Goal: Task Accomplishment & Management: Use online tool/utility

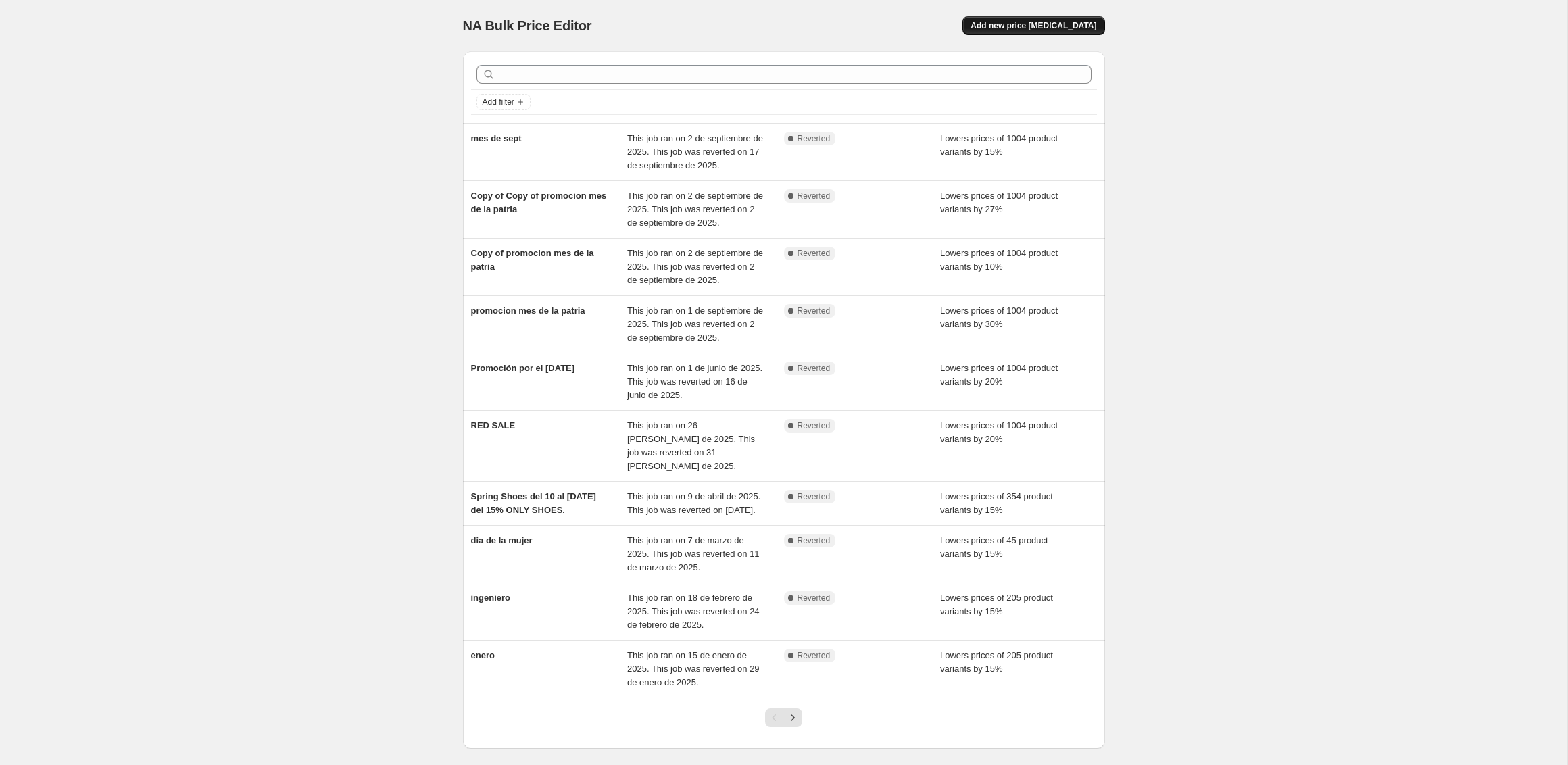
click at [1036, 35] on button "Add new price [MEDICAL_DATA]" at bounding box center [1033, 26] width 142 height 19
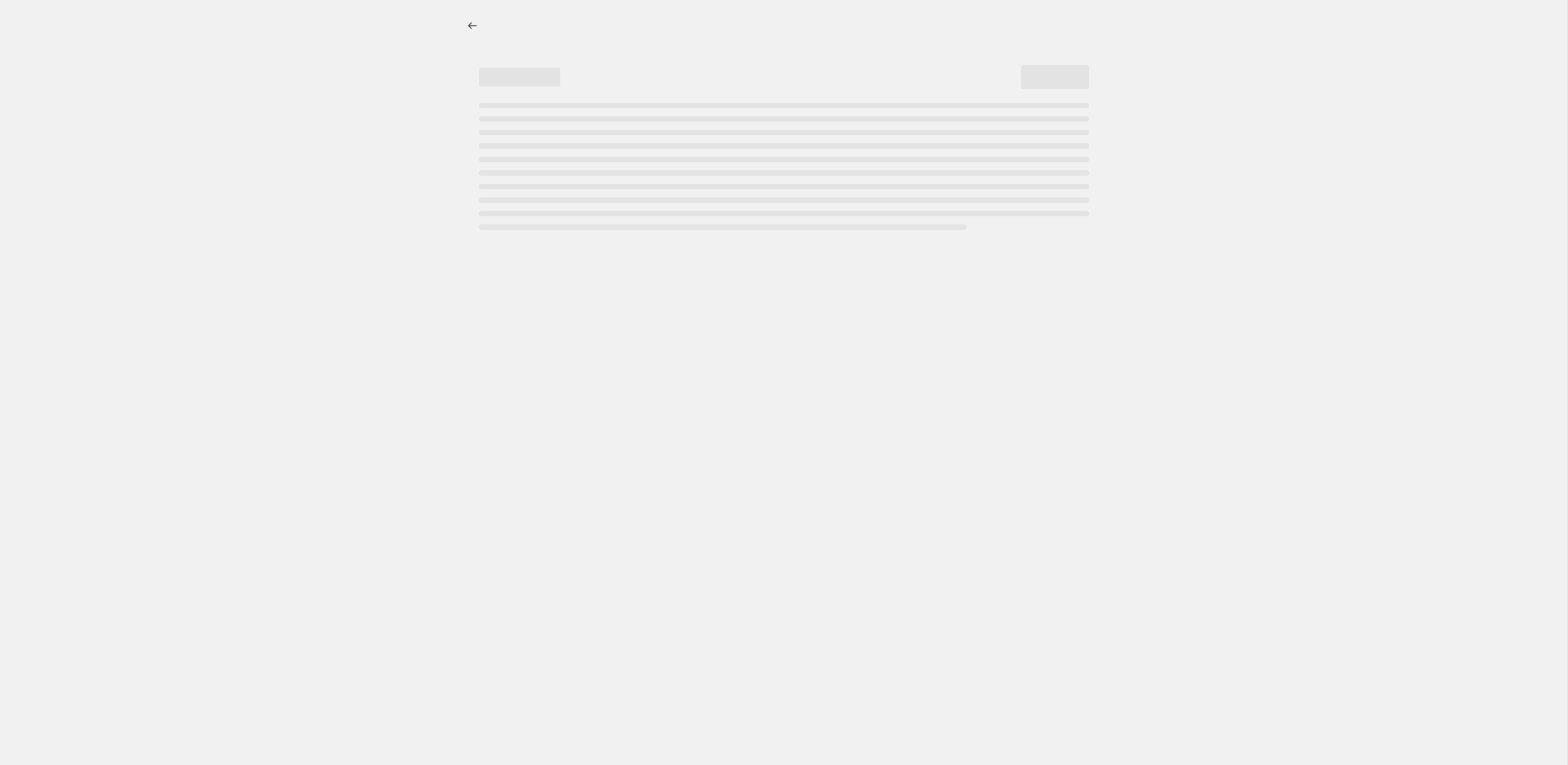
select select "percentage"
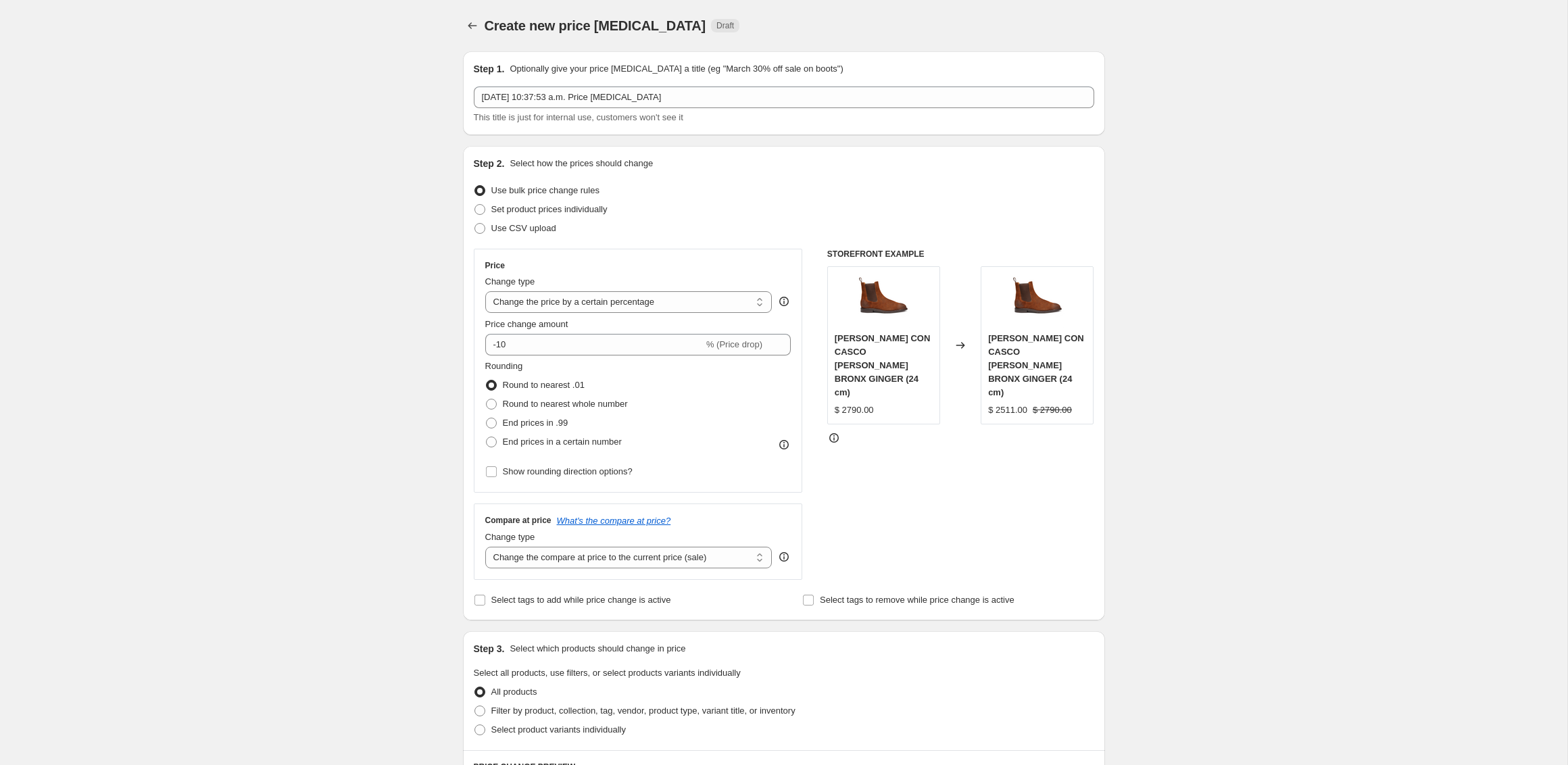
click at [586, 109] on div "[DATE] 10:37:53 a.m. Price [MEDICAL_DATA] This title is just for internal use, …" at bounding box center [784, 105] width 620 height 38
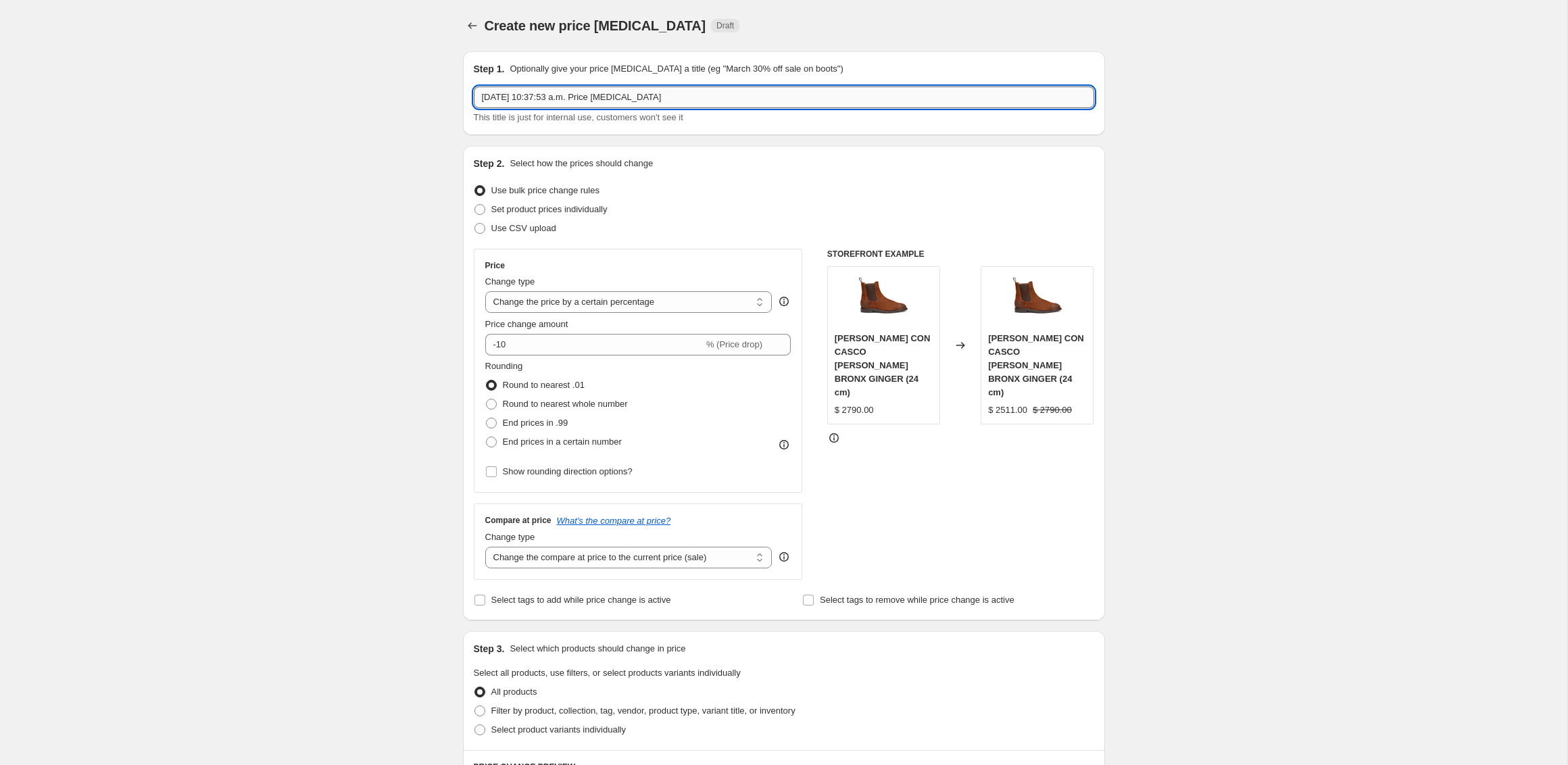
click at [586, 101] on input "[DATE] 10:37:53 a.m. Price [MEDICAL_DATA]" at bounding box center [784, 97] width 620 height 22
type input "boot season"
click at [549, 335] on input "-10" at bounding box center [594, 345] width 218 height 22
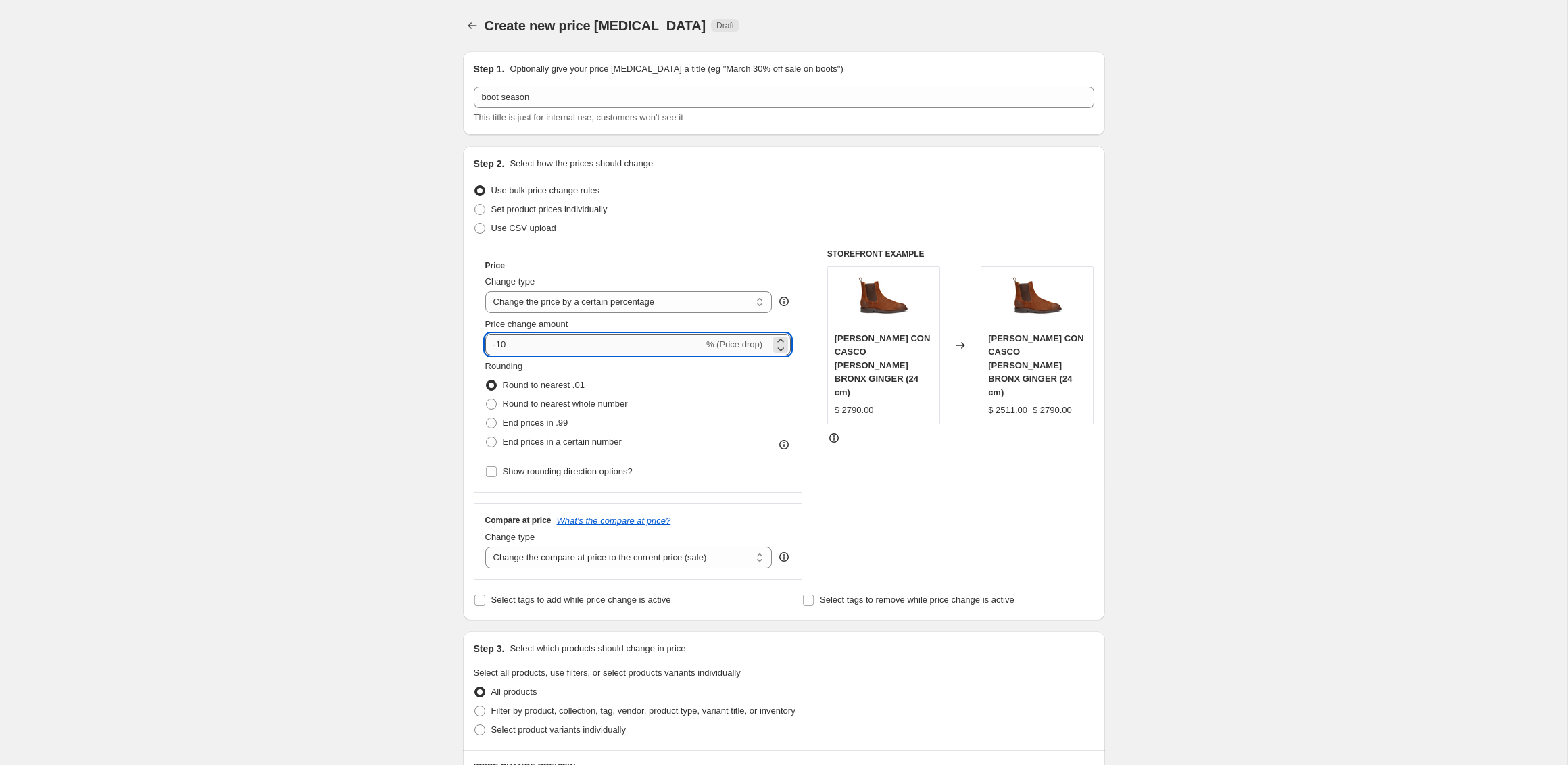
click at [533, 348] on input "-10" at bounding box center [594, 345] width 218 height 22
type input "-15"
click at [512, 400] on span "Round to nearest whole number" at bounding box center [565, 404] width 125 height 10
click at [486, 400] on input "Round to nearest whole number" at bounding box center [486, 399] width 1 height 1
radio input "true"
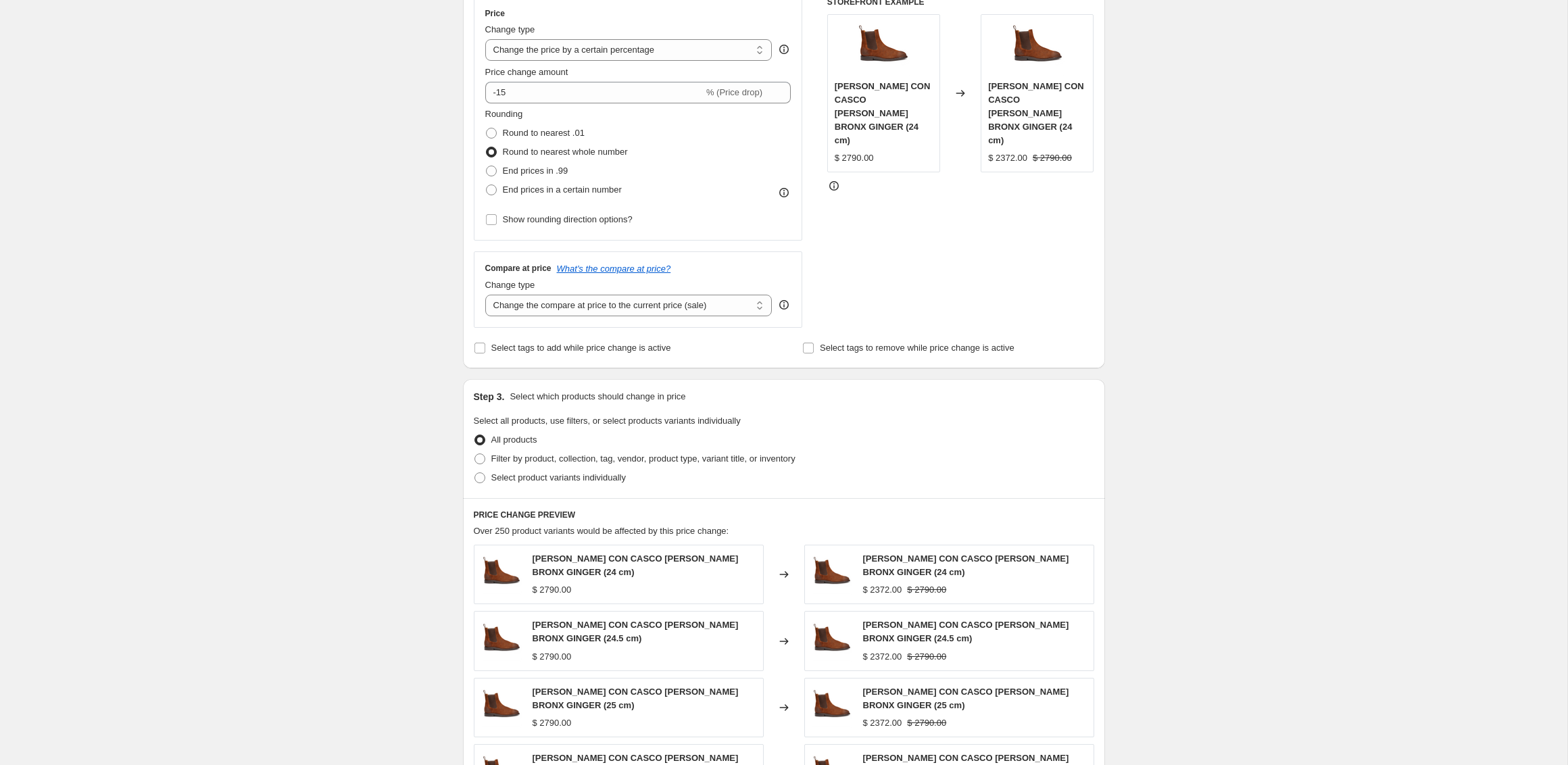
scroll to position [255, 0]
click at [548, 479] on span "Select product variants individually" at bounding box center [558, 474] width 135 height 10
click at [475, 470] on input "Select product variants individually" at bounding box center [474, 470] width 1 height 1
radio input "true"
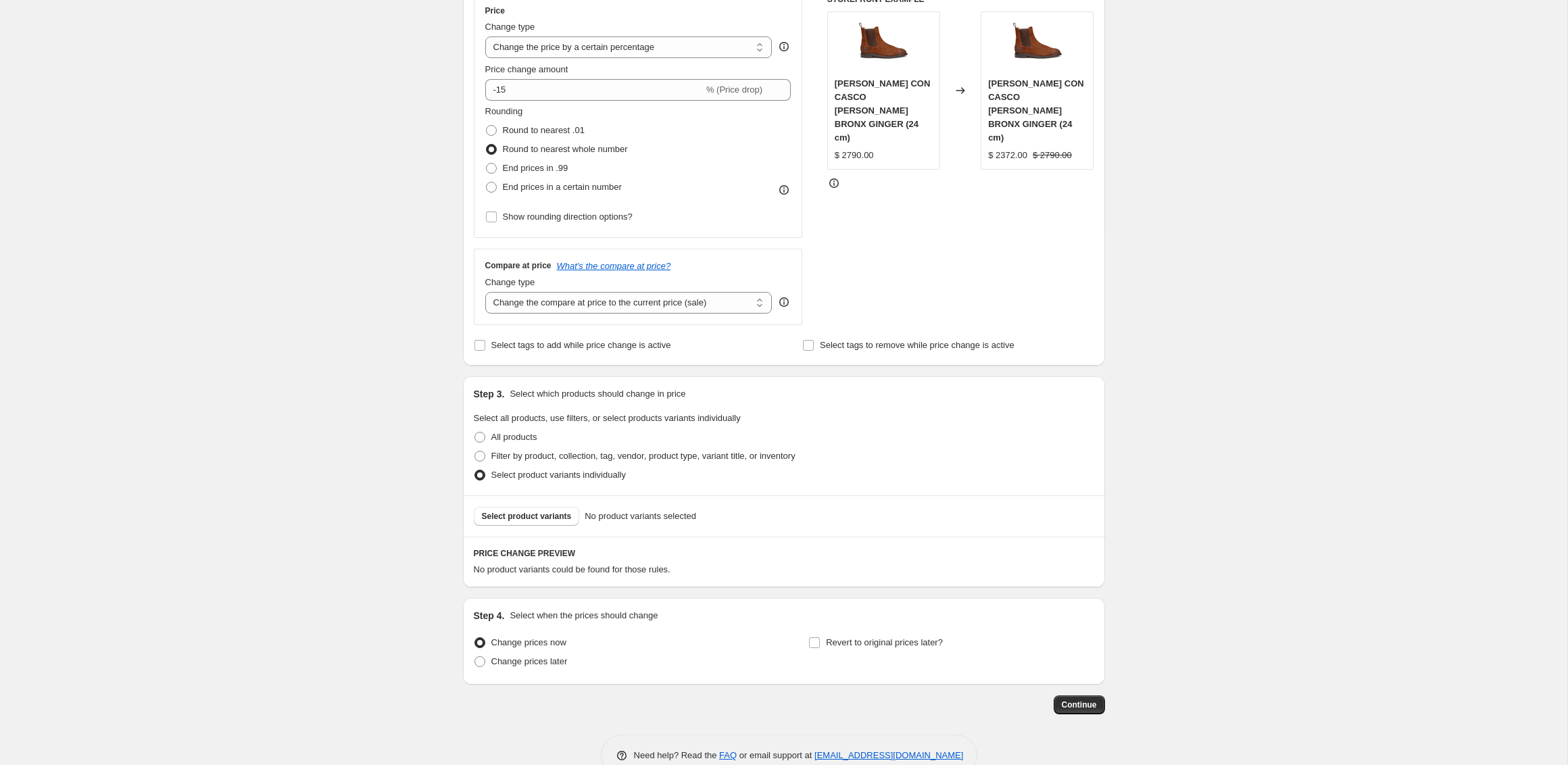
scroll to position [288, 0]
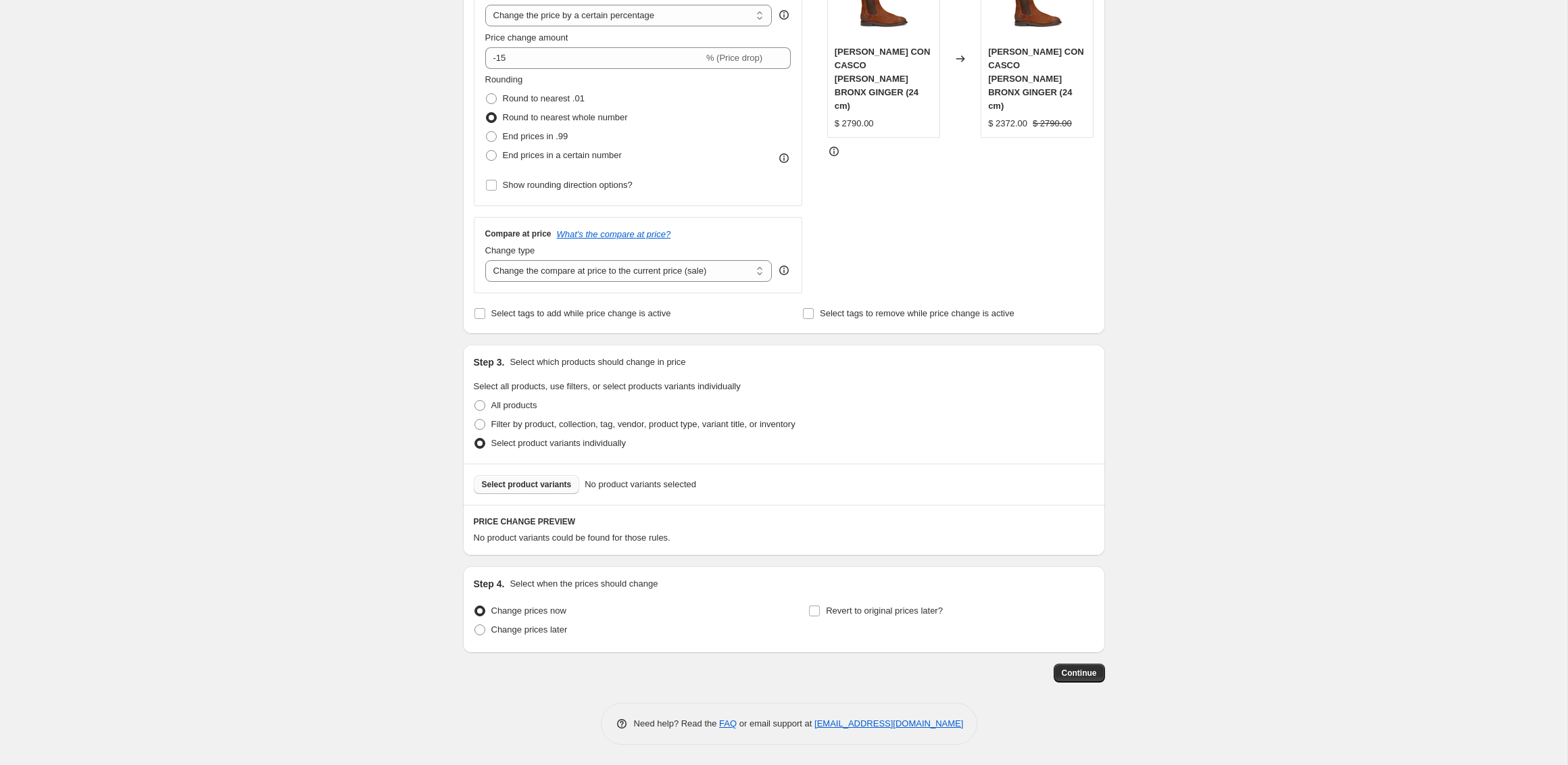
click at [553, 476] on button "Select product variants" at bounding box center [527, 485] width 106 height 19
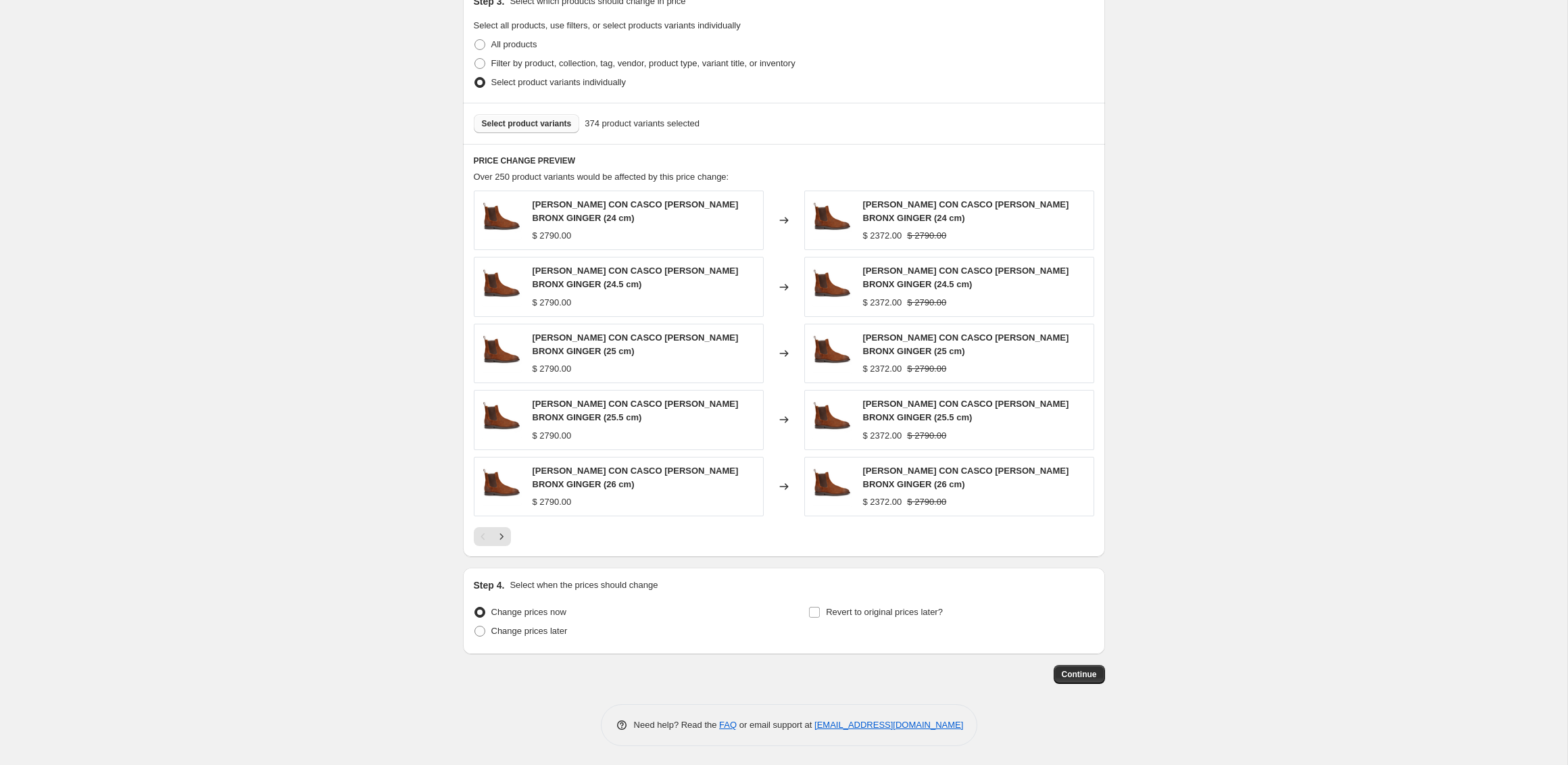
scroll to position [653, 0]
click at [838, 618] on label "Revert to original prices later?" at bounding box center [875, 611] width 135 height 19
click at [820, 617] on input "Revert to original prices later?" at bounding box center [814, 611] width 11 height 11
checkbox input "true"
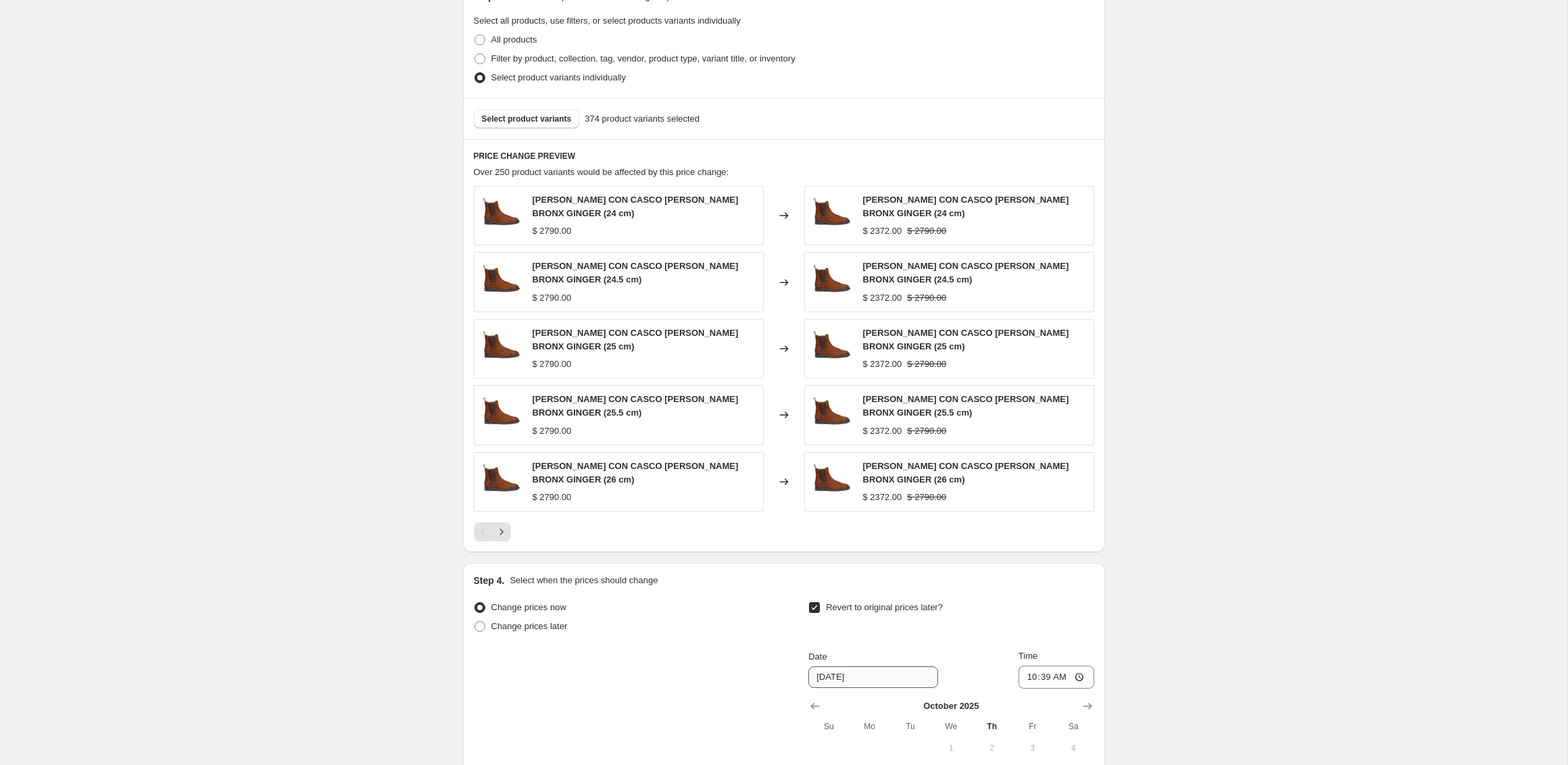
scroll to position [850, 0]
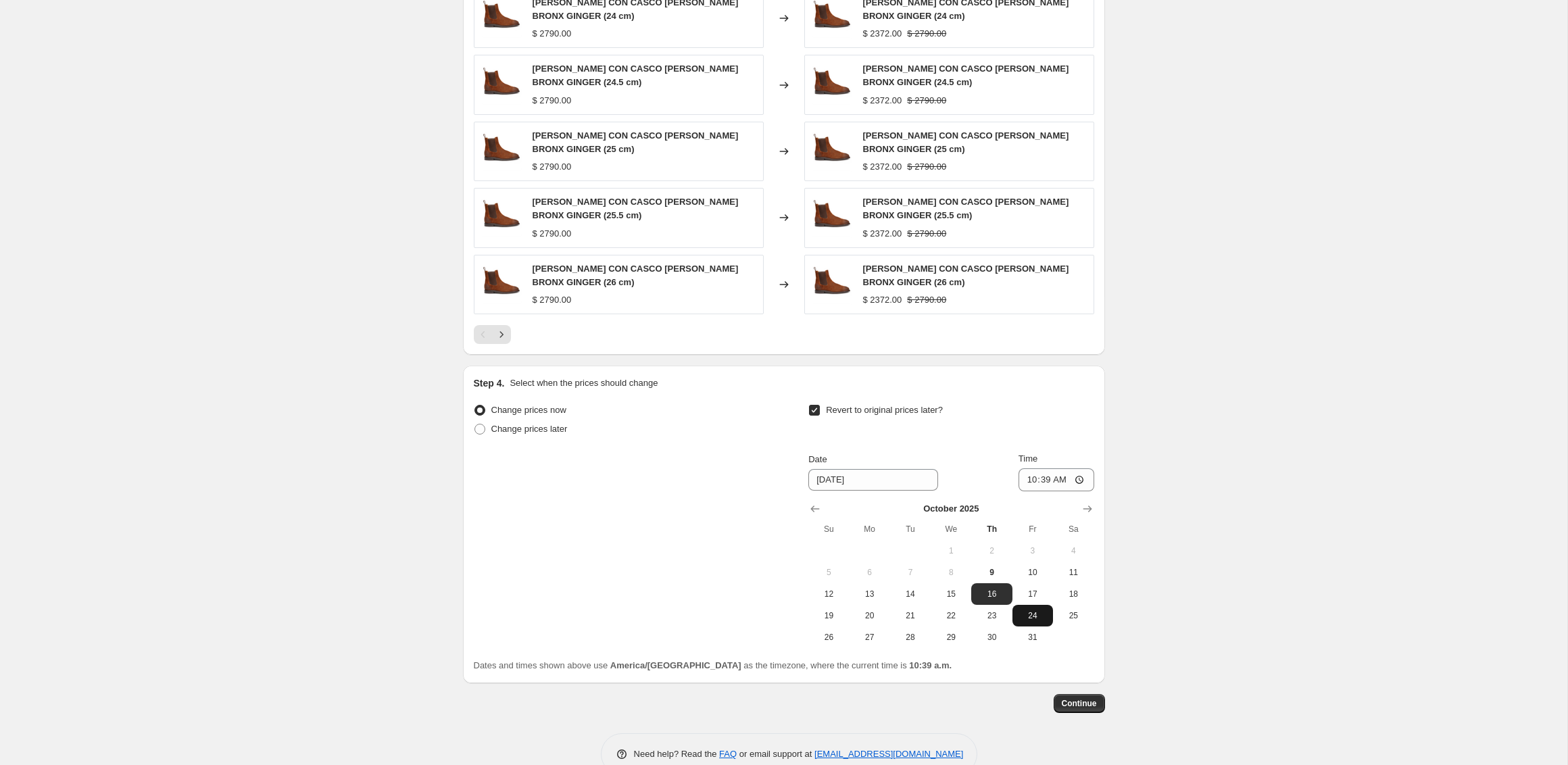
click at [1022, 620] on span "24" at bounding box center [1033, 616] width 30 height 11
type input "10/24/2025"
click at [1022, 483] on input "10:39" at bounding box center [1056, 480] width 76 height 23
click at [1058, 478] on input "11:59" at bounding box center [1056, 480] width 76 height 23
type input "23:59"
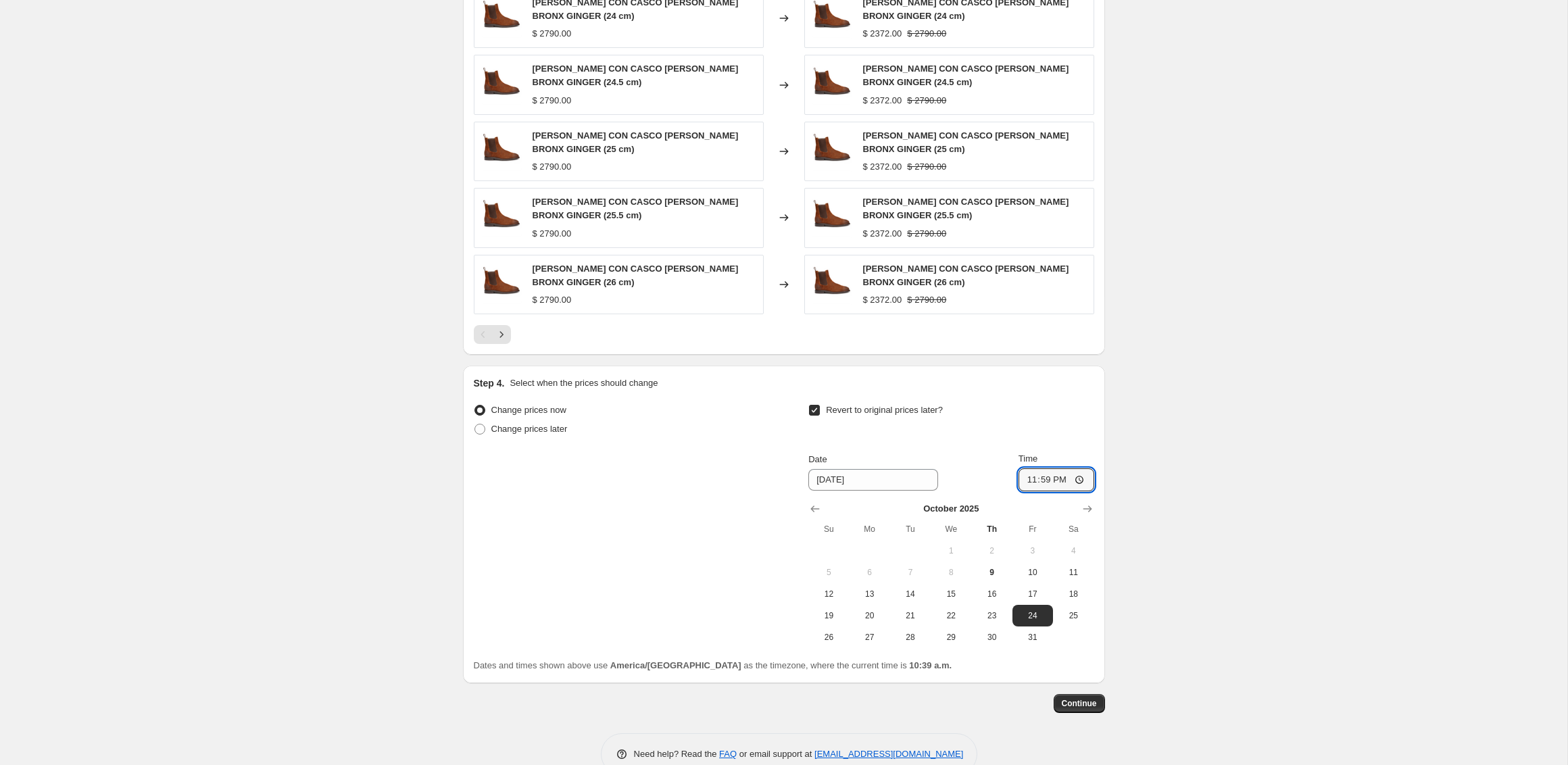
click at [1089, 709] on span "Continue" at bounding box center [1080, 704] width 35 height 11
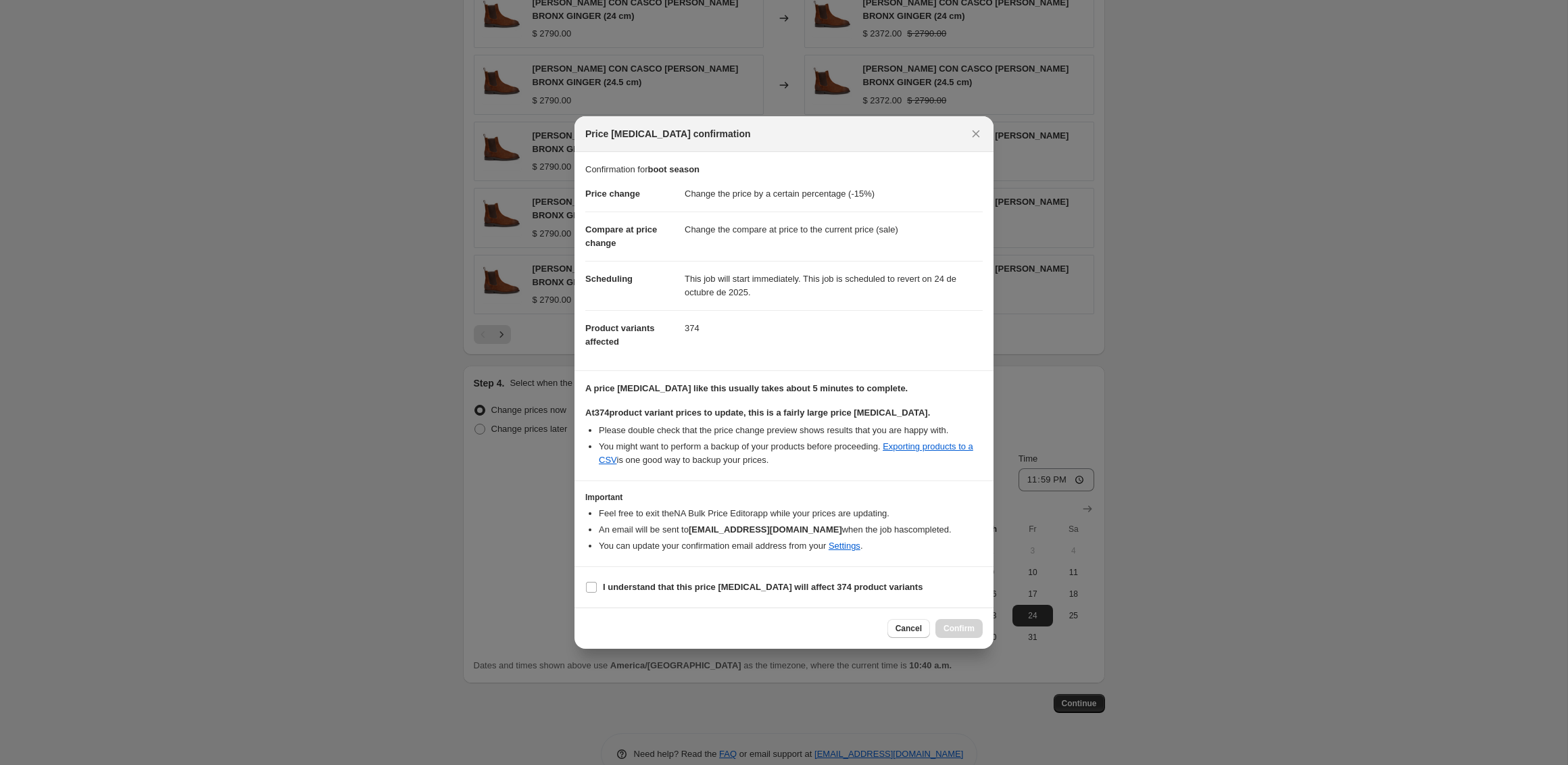
click at [599, 572] on section "I understand that this price change job will affect 374 product variants" at bounding box center [784, 587] width 419 height 41
click at [599, 590] on label "I understand that this price change job will affect 374 product variants" at bounding box center [754, 587] width 337 height 19
click at [597, 590] on input "I understand that this price change job will affect 374 product variants" at bounding box center [591, 587] width 11 height 11
checkbox input "true"
click at [954, 621] on button "Confirm" at bounding box center [959, 629] width 48 height 19
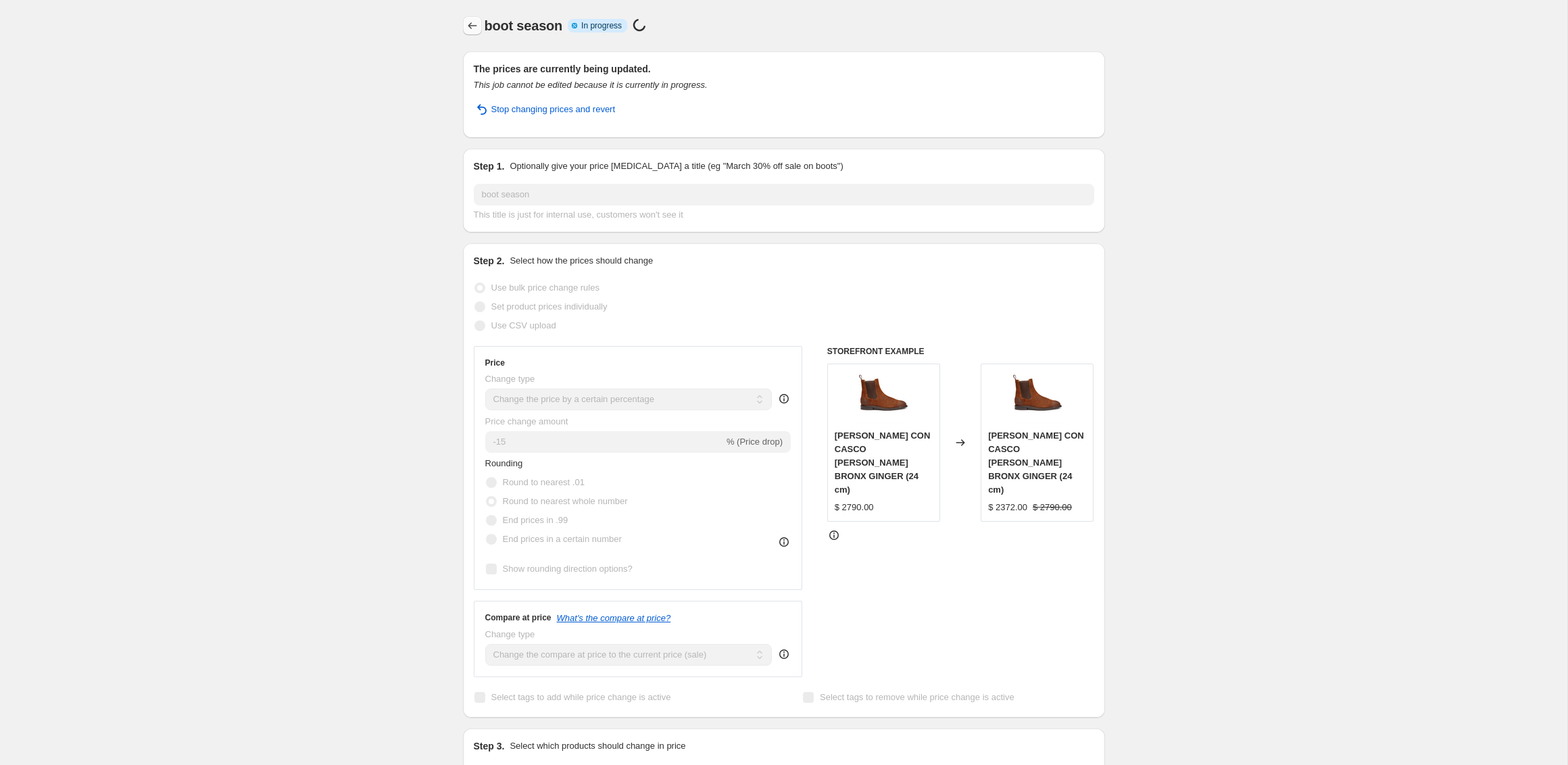
click at [468, 22] on icon "Price change jobs" at bounding box center [472, 26] width 14 height 14
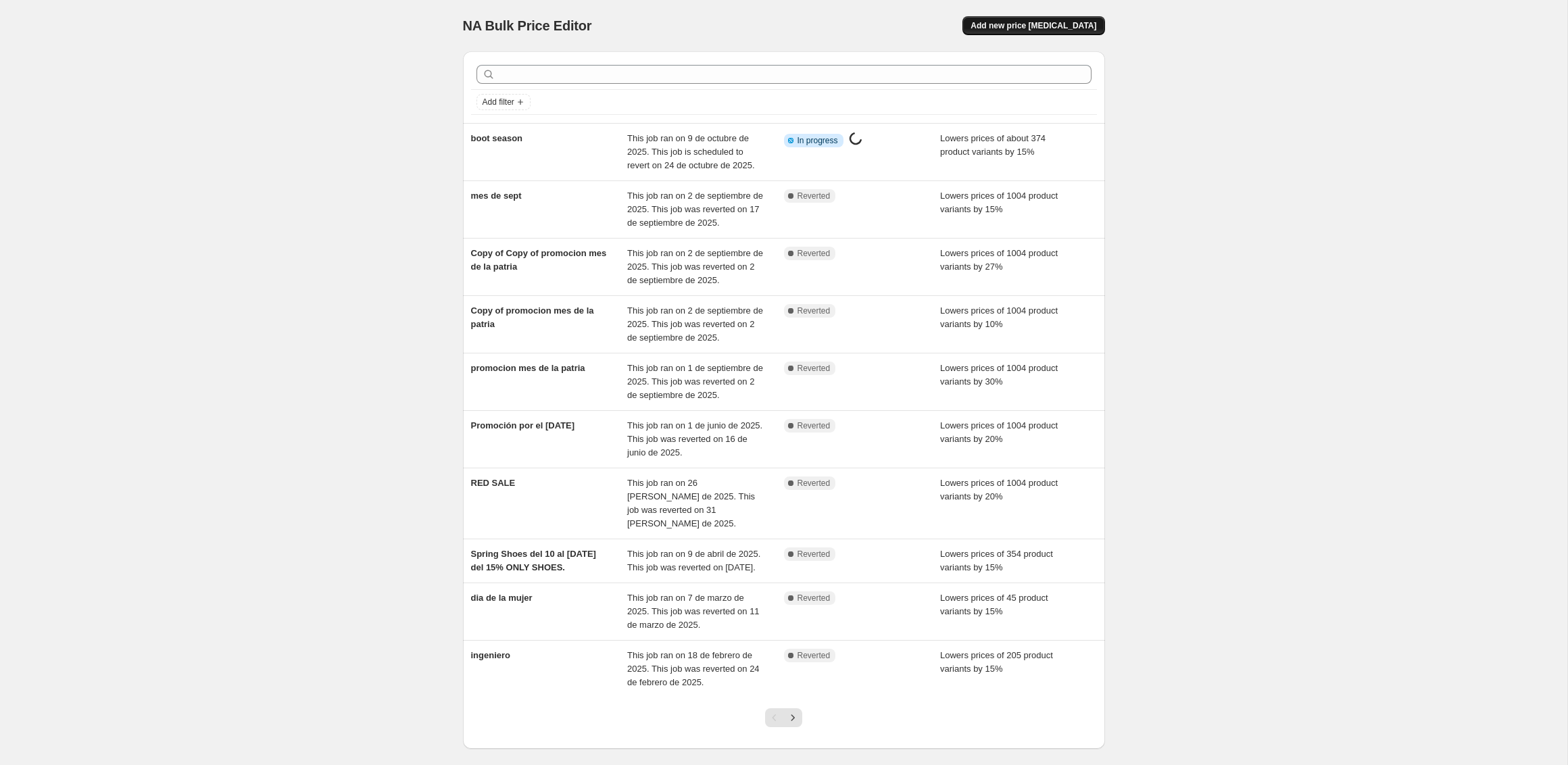
click at [1064, 28] on span "Add new price change job" at bounding box center [1033, 26] width 126 height 11
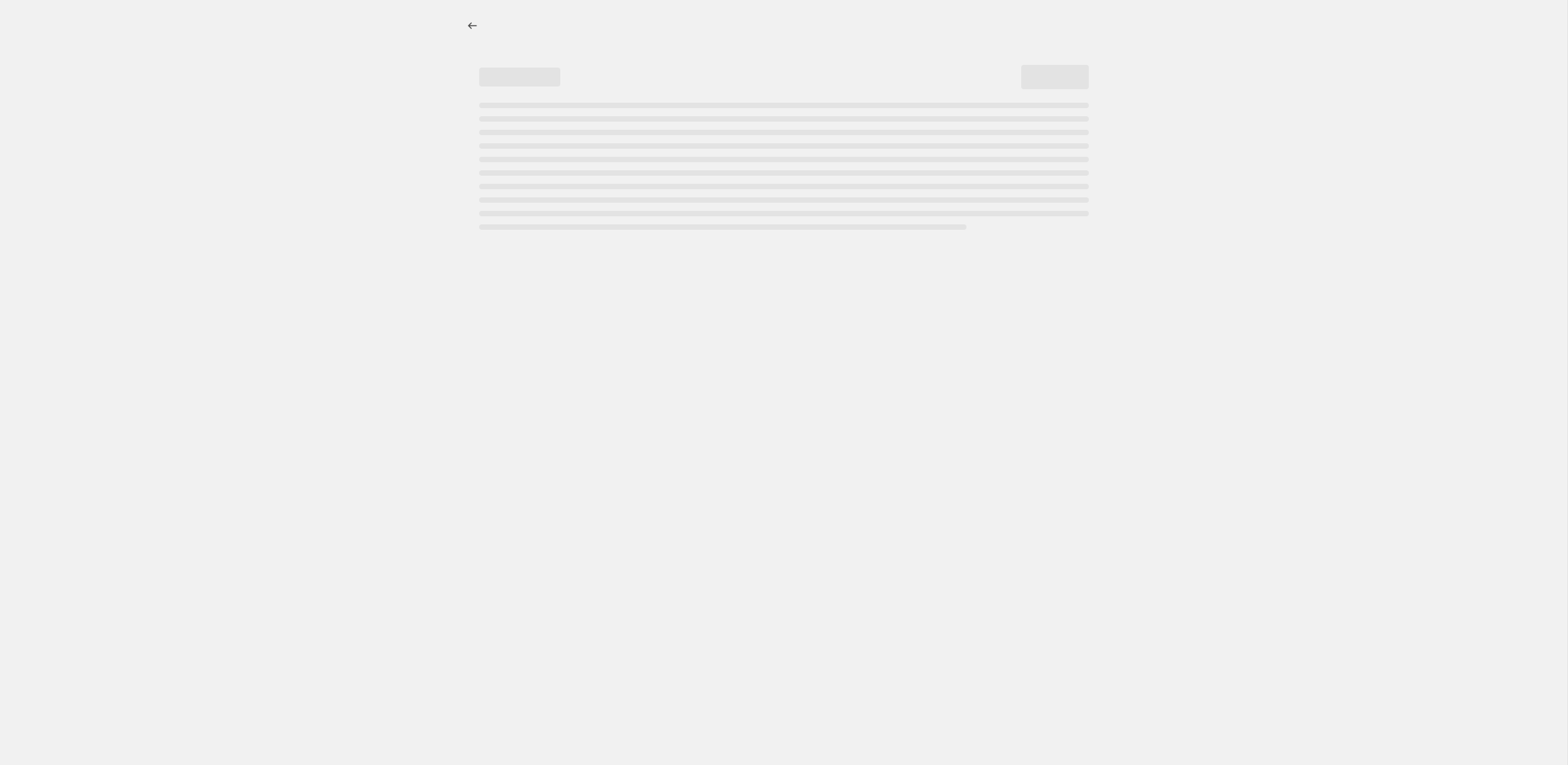
select select "percentage"
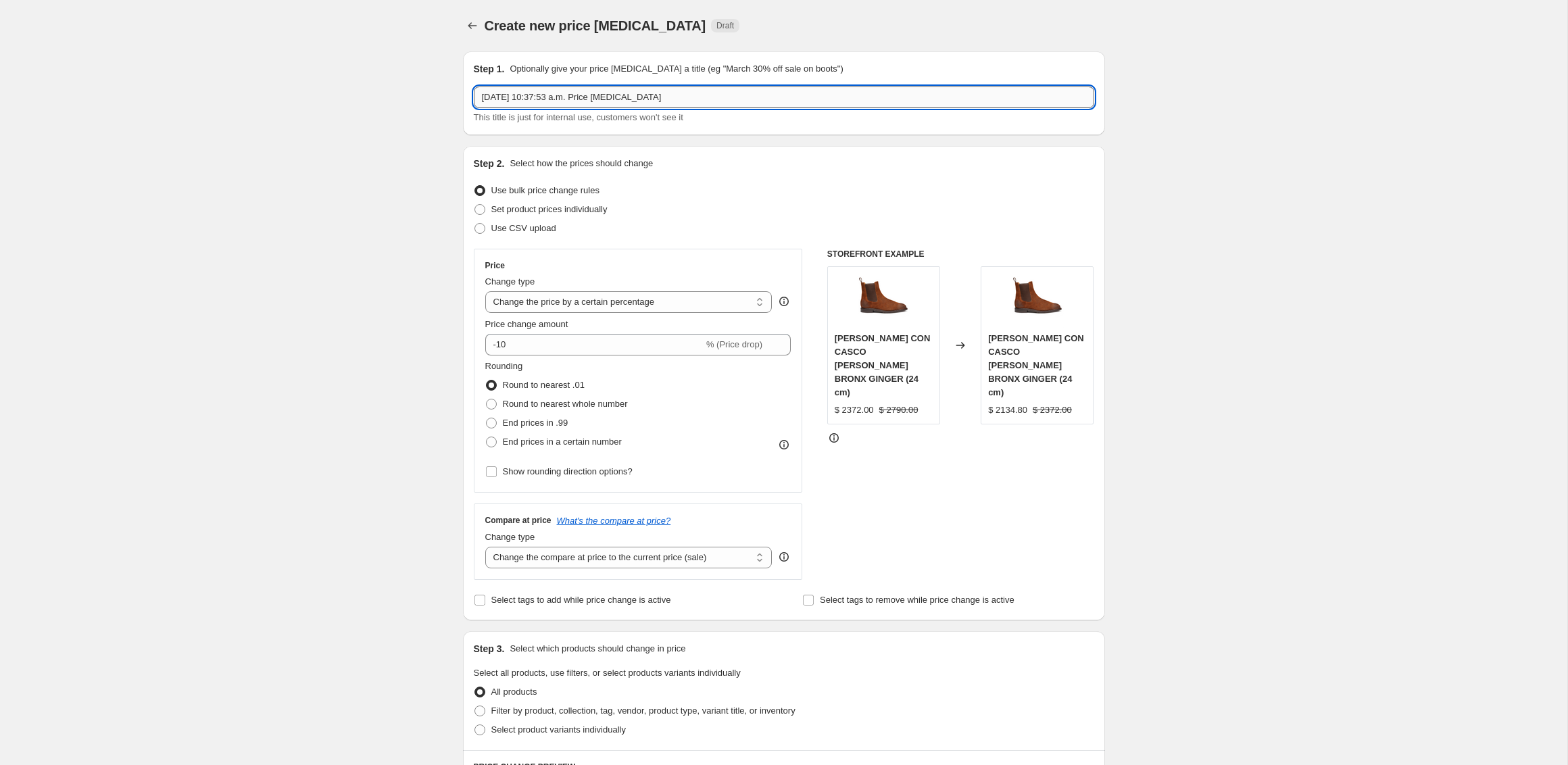
click at [617, 103] on input "9 oct 2025, 10:37:53 a.m. Price change job" at bounding box center [784, 97] width 620 height 22
type input "boot season reinier"
click at [536, 405] on span "Round to nearest whole number" at bounding box center [565, 404] width 125 height 10
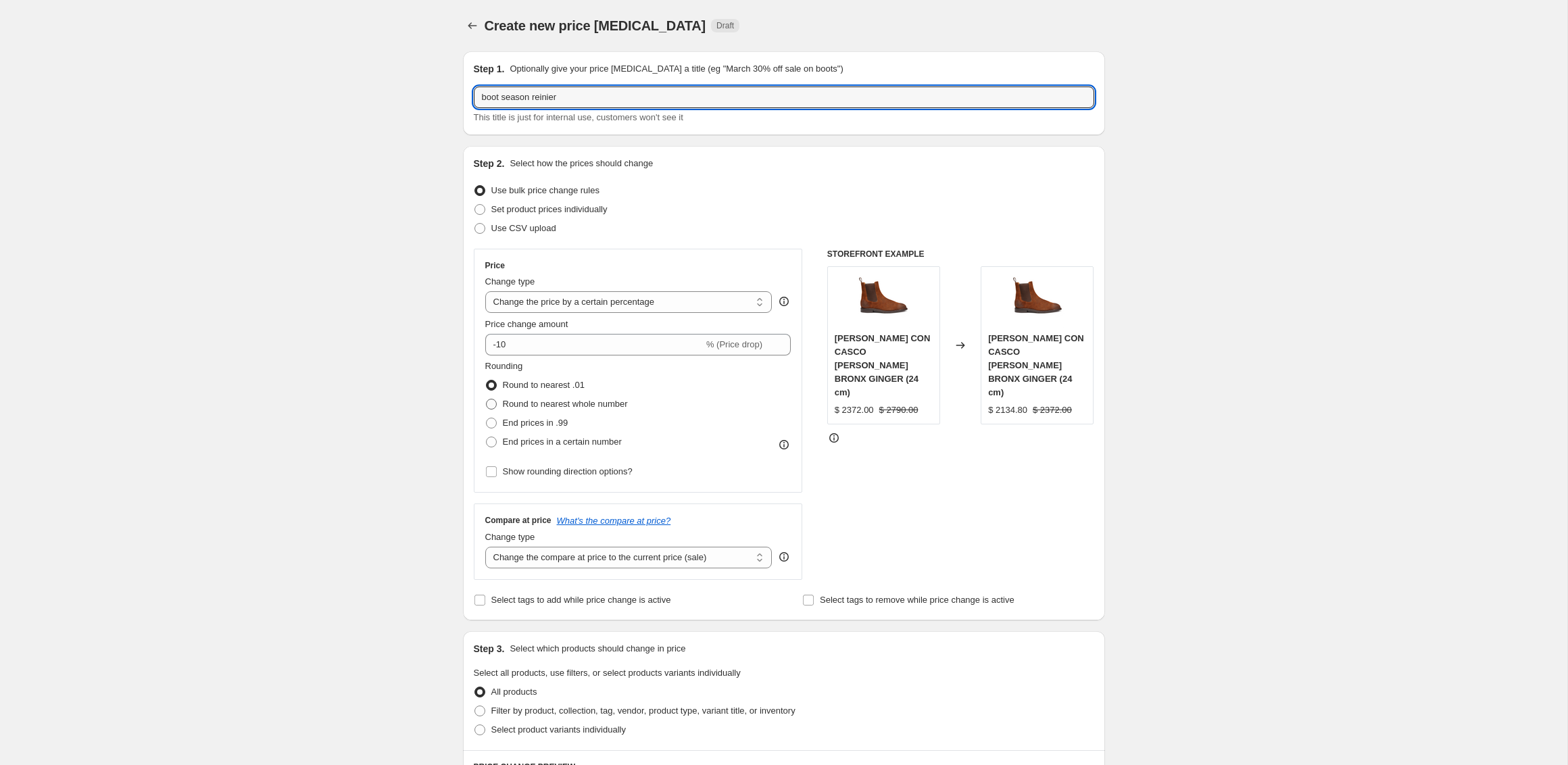
click at [486, 400] on input "Round to nearest whole number" at bounding box center [486, 399] width 1 height 1
radio input "true"
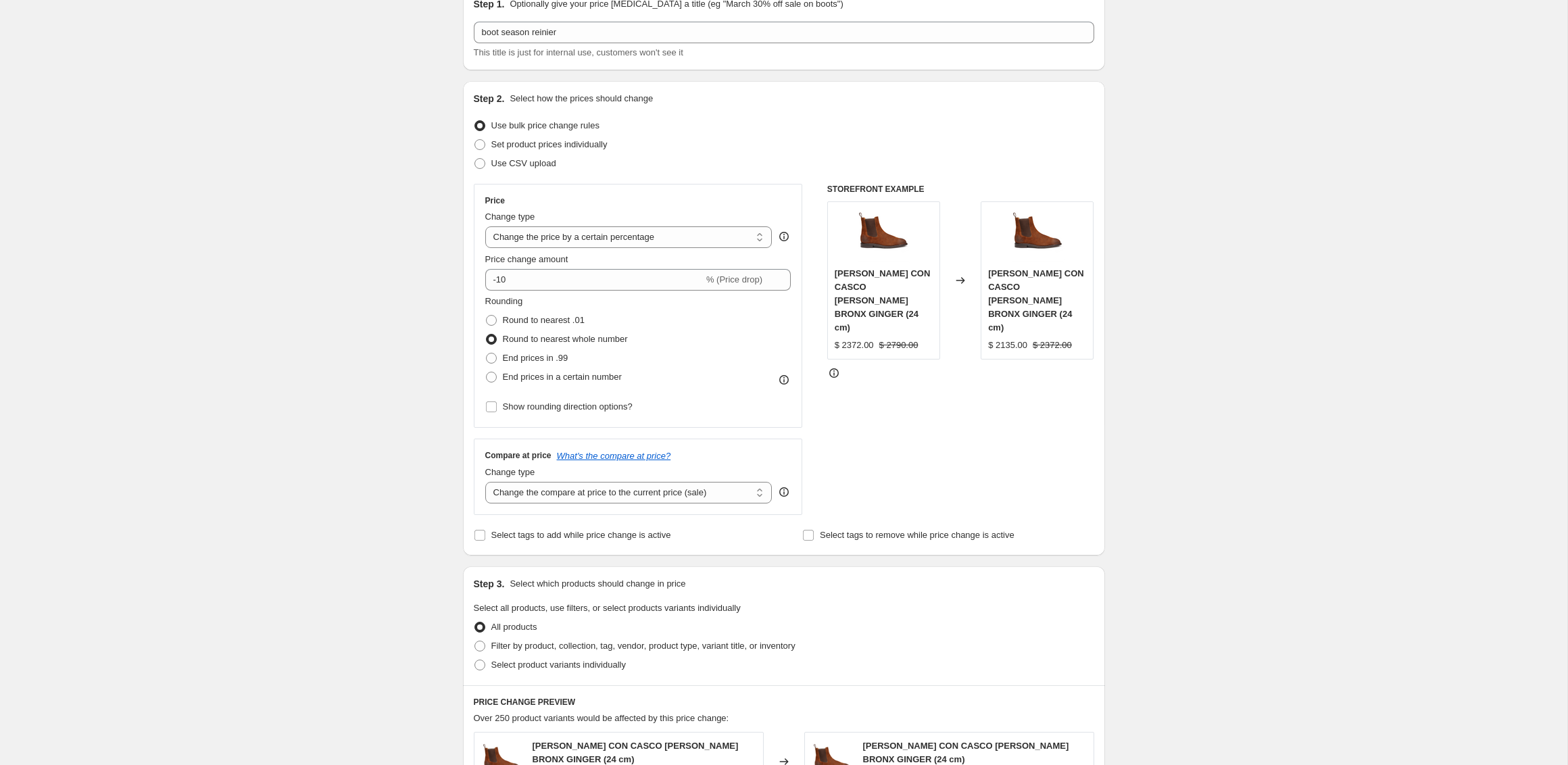
scroll to position [77, 0]
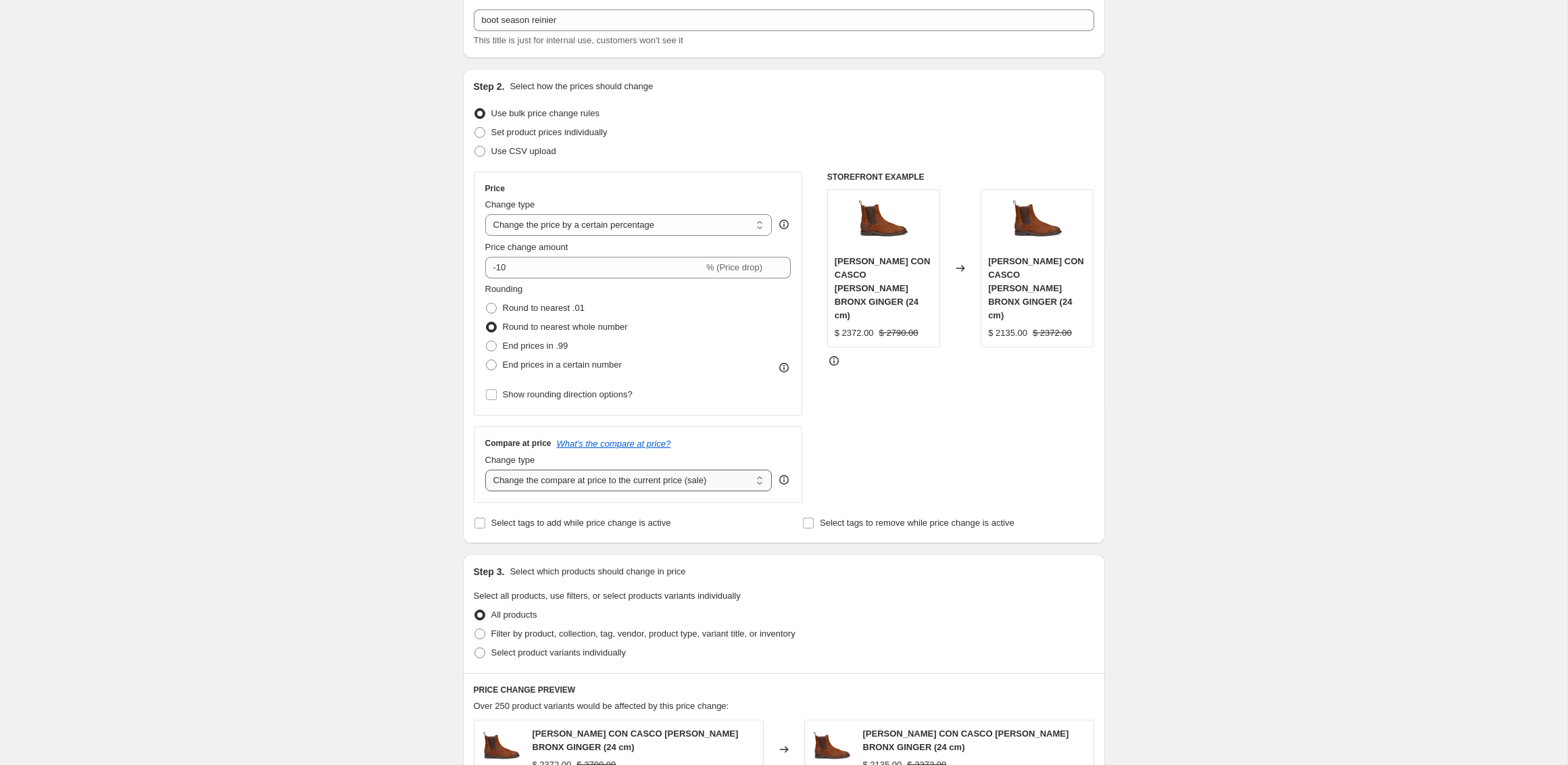
click at [529, 486] on select "Change the compare at price to the current price (sale) Change the compare at p…" at bounding box center [629, 481] width 287 height 22
click at [485, 470] on select "Change the compare at price to the current price (sale) Change the compare at p…" at bounding box center [629, 481] width 287 height 22
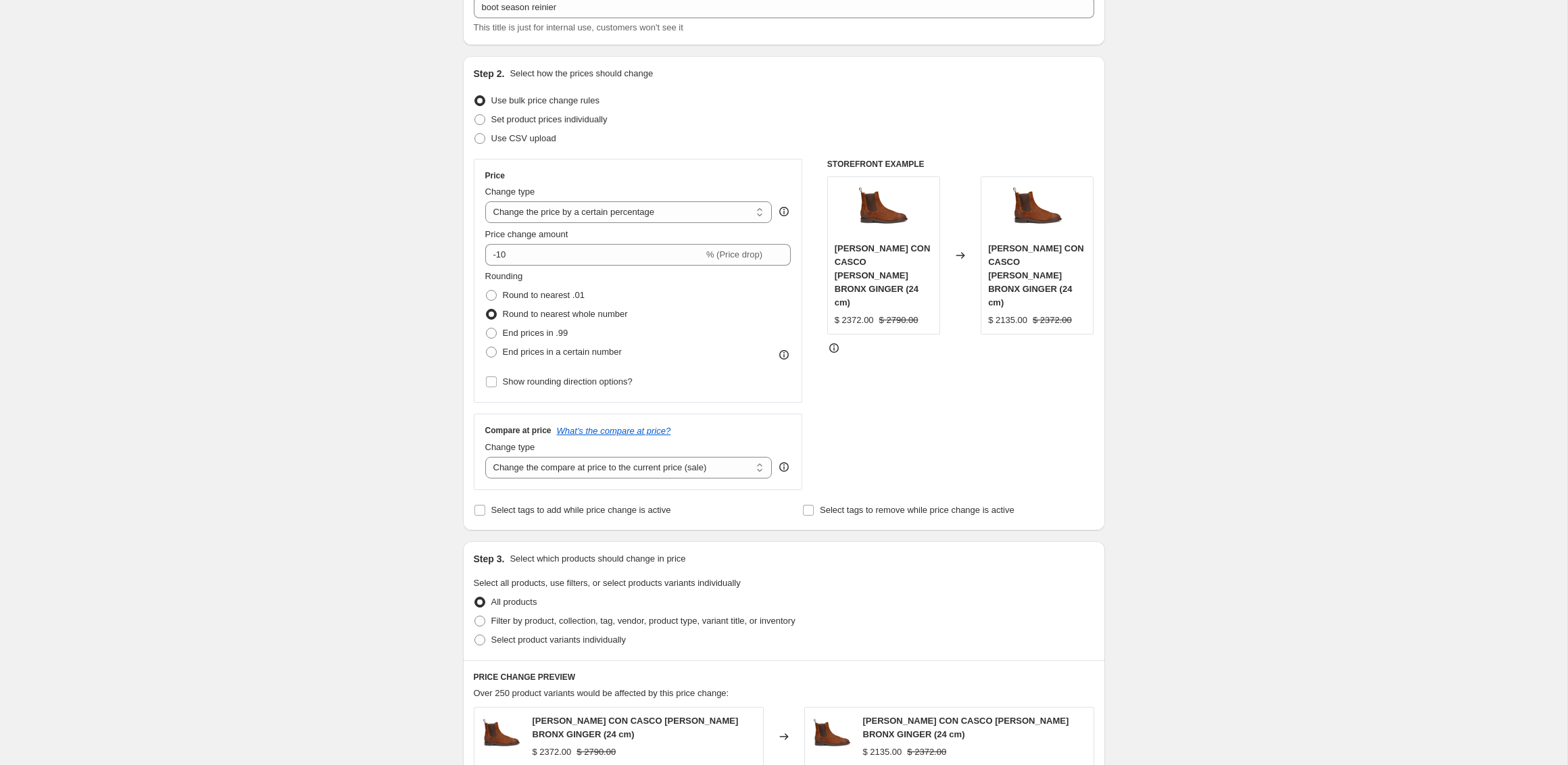
scroll to position [0, 0]
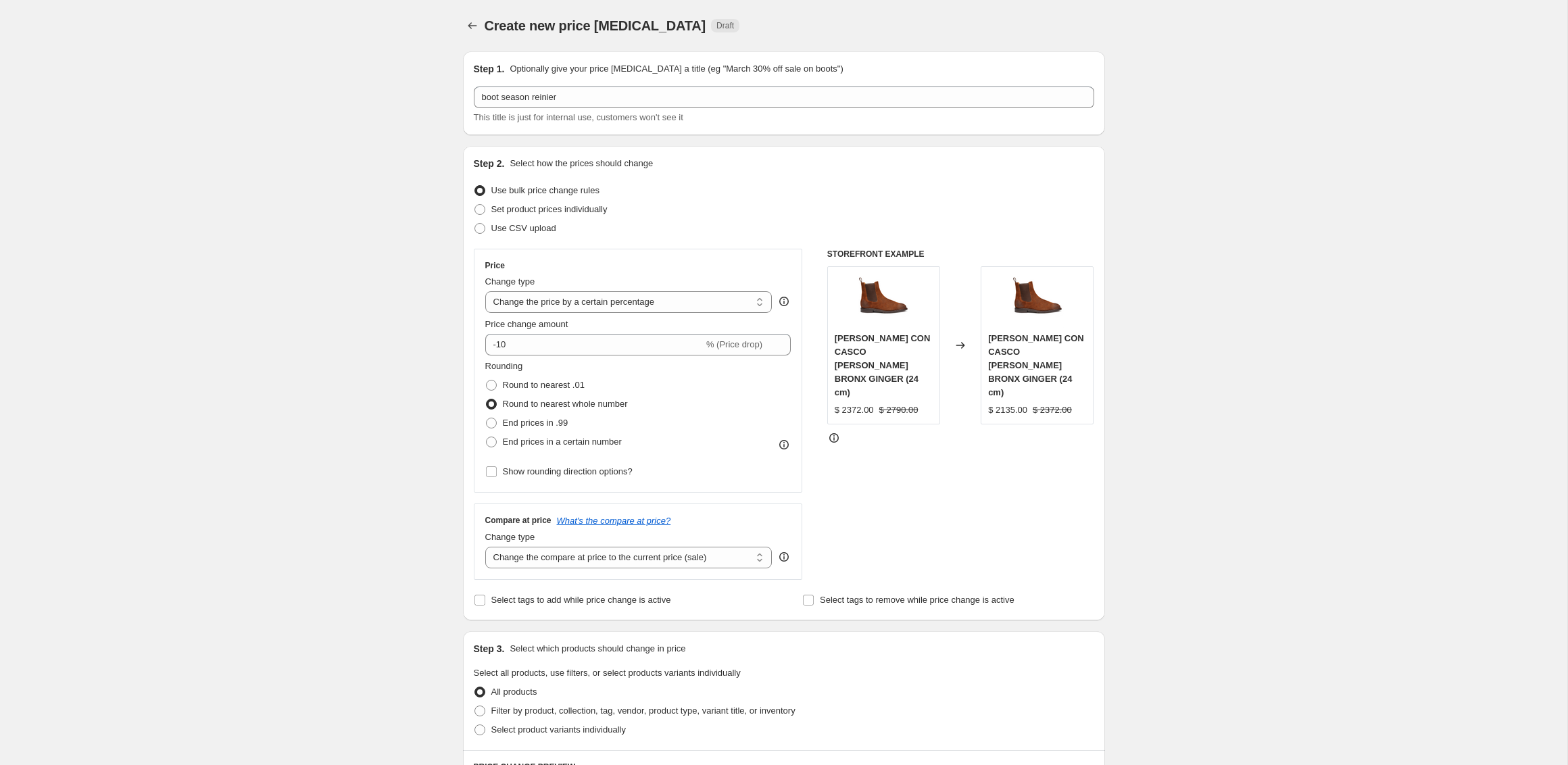
select select "percentage"
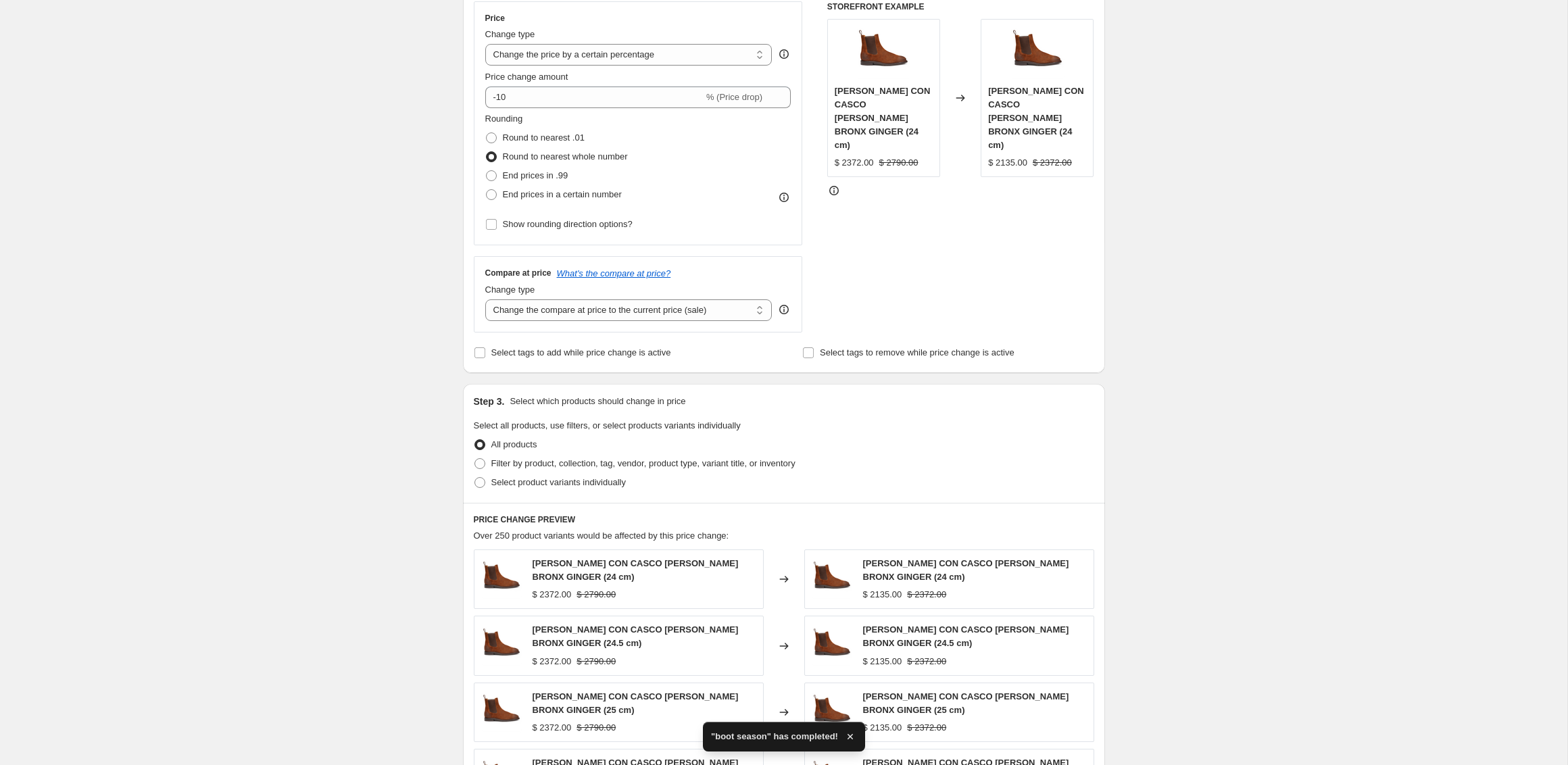
scroll to position [253, 0]
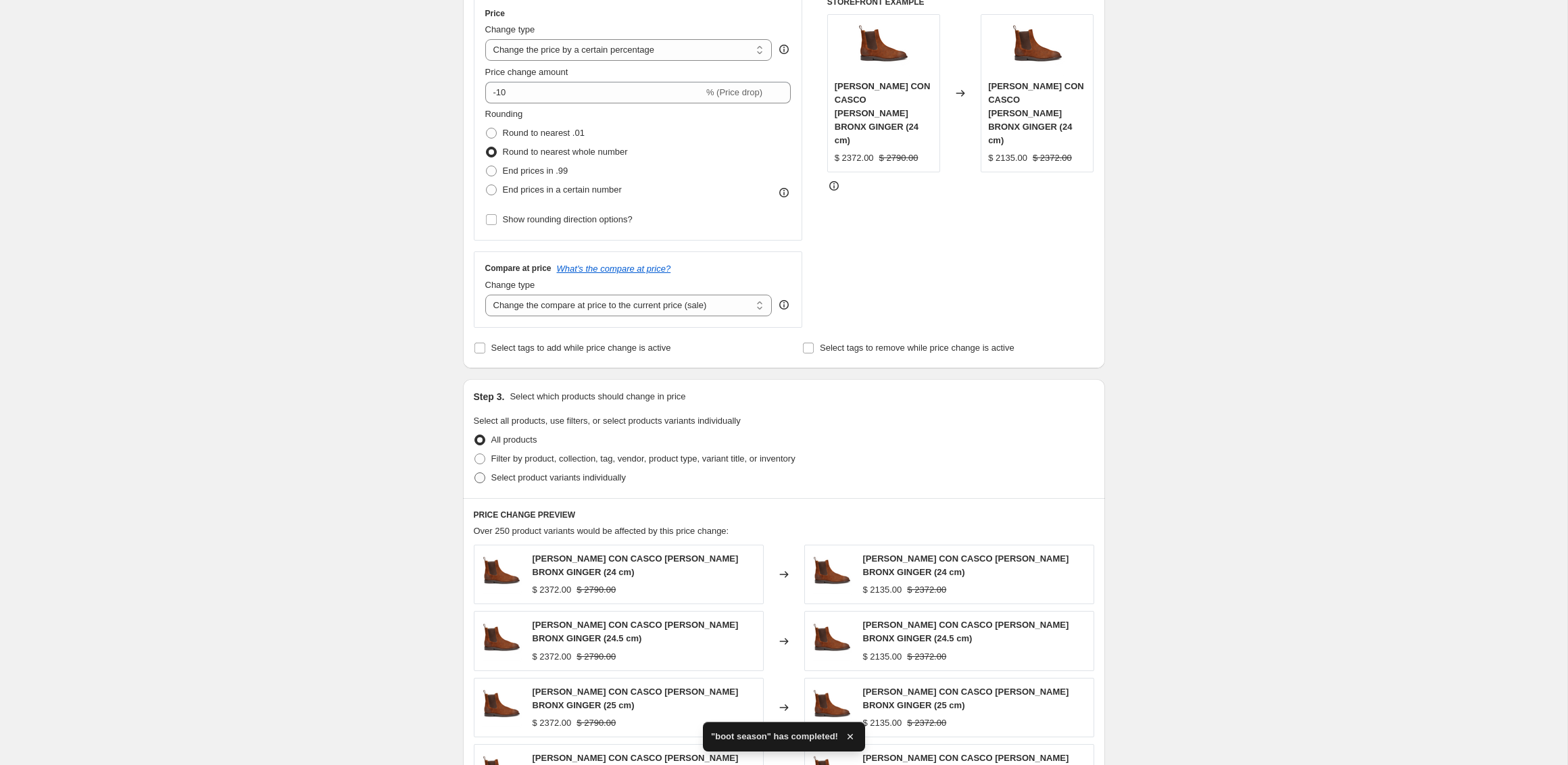
click at [601, 478] on span "Select product variants individually" at bounding box center [558, 477] width 135 height 10
click at [475, 473] on input "Select product variants individually" at bounding box center [474, 472] width 1 height 1
radio input "true"
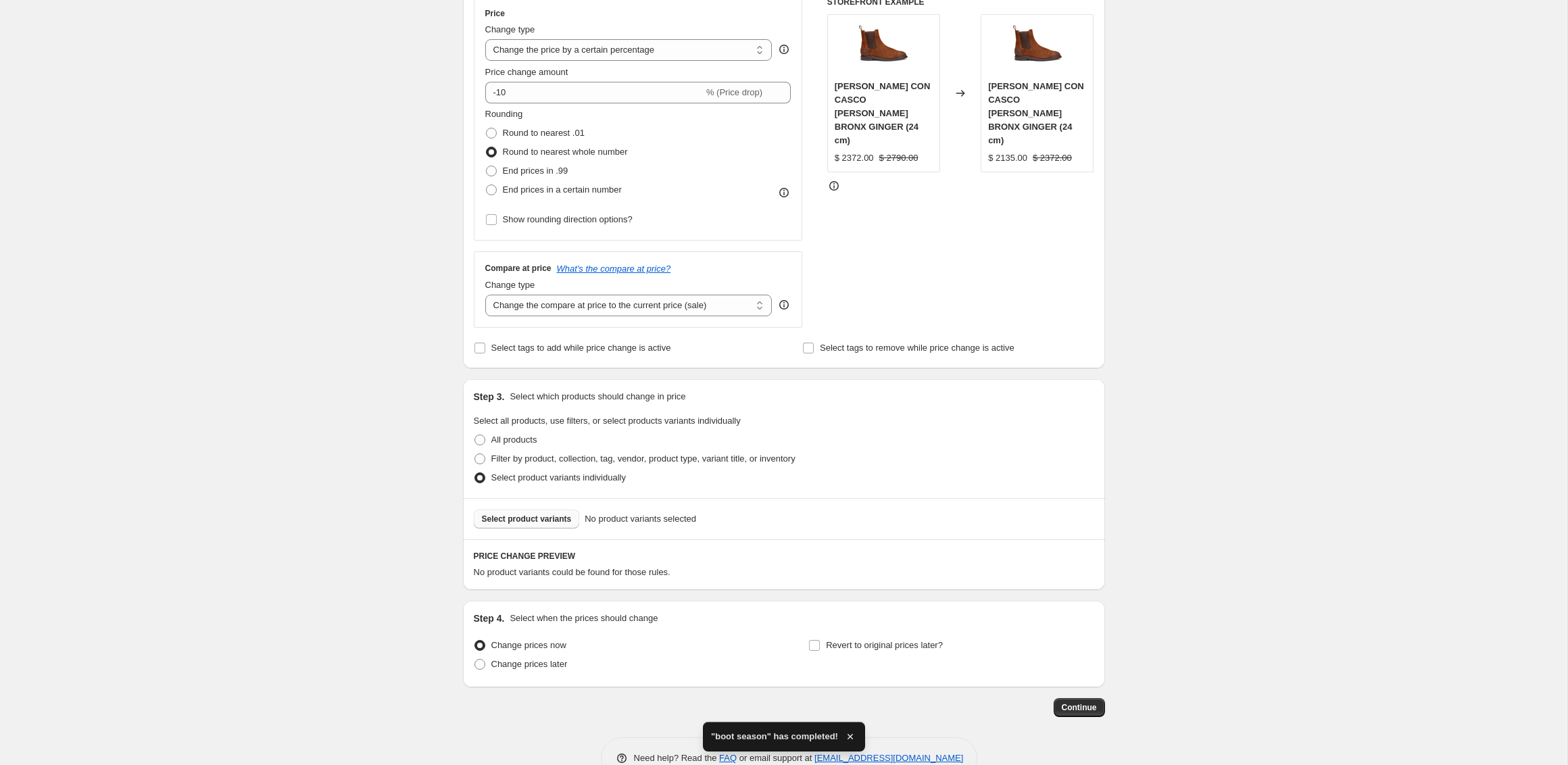
click at [522, 516] on span "Select product variants" at bounding box center [527, 519] width 90 height 11
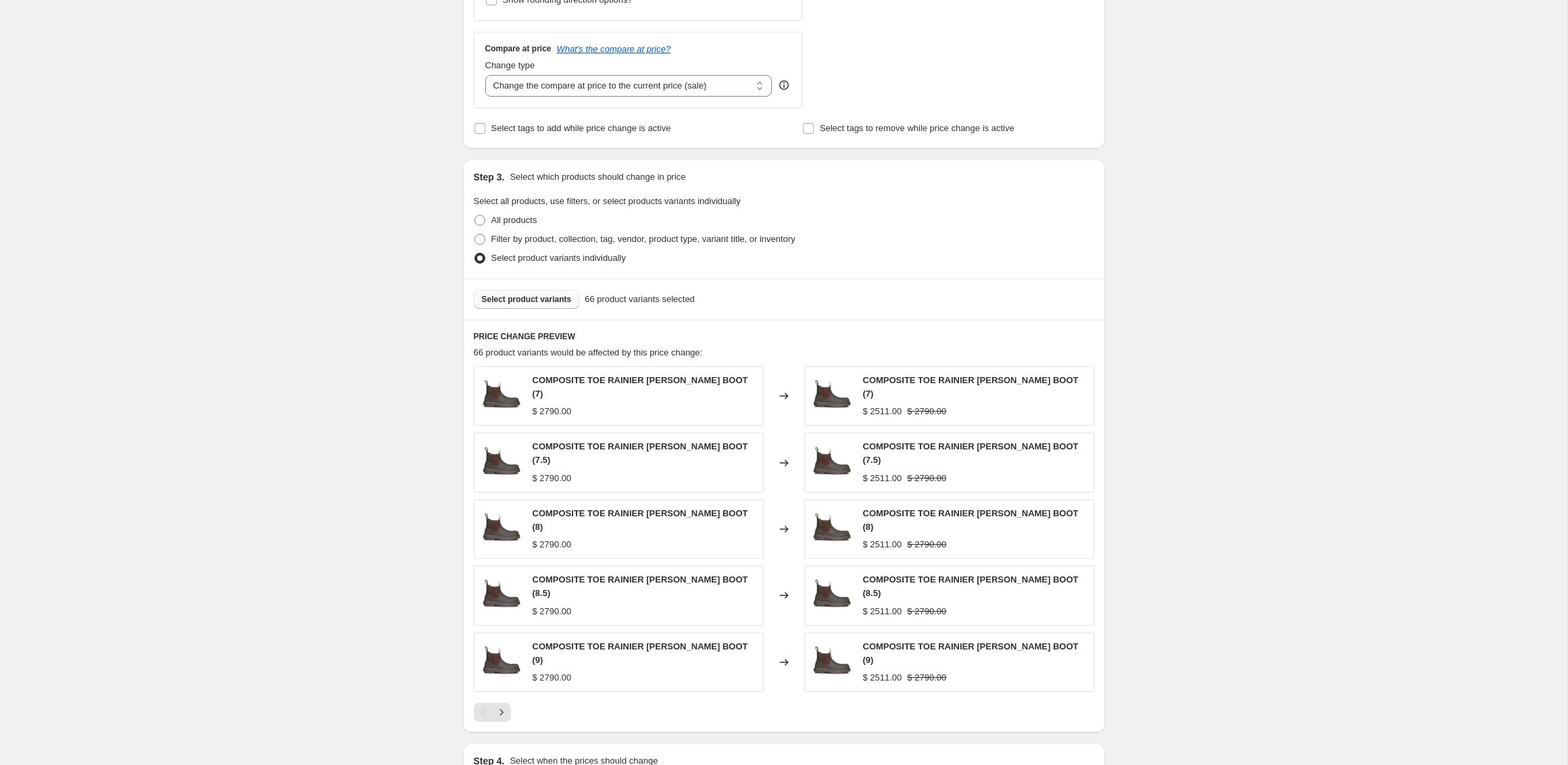
scroll to position [631, 0]
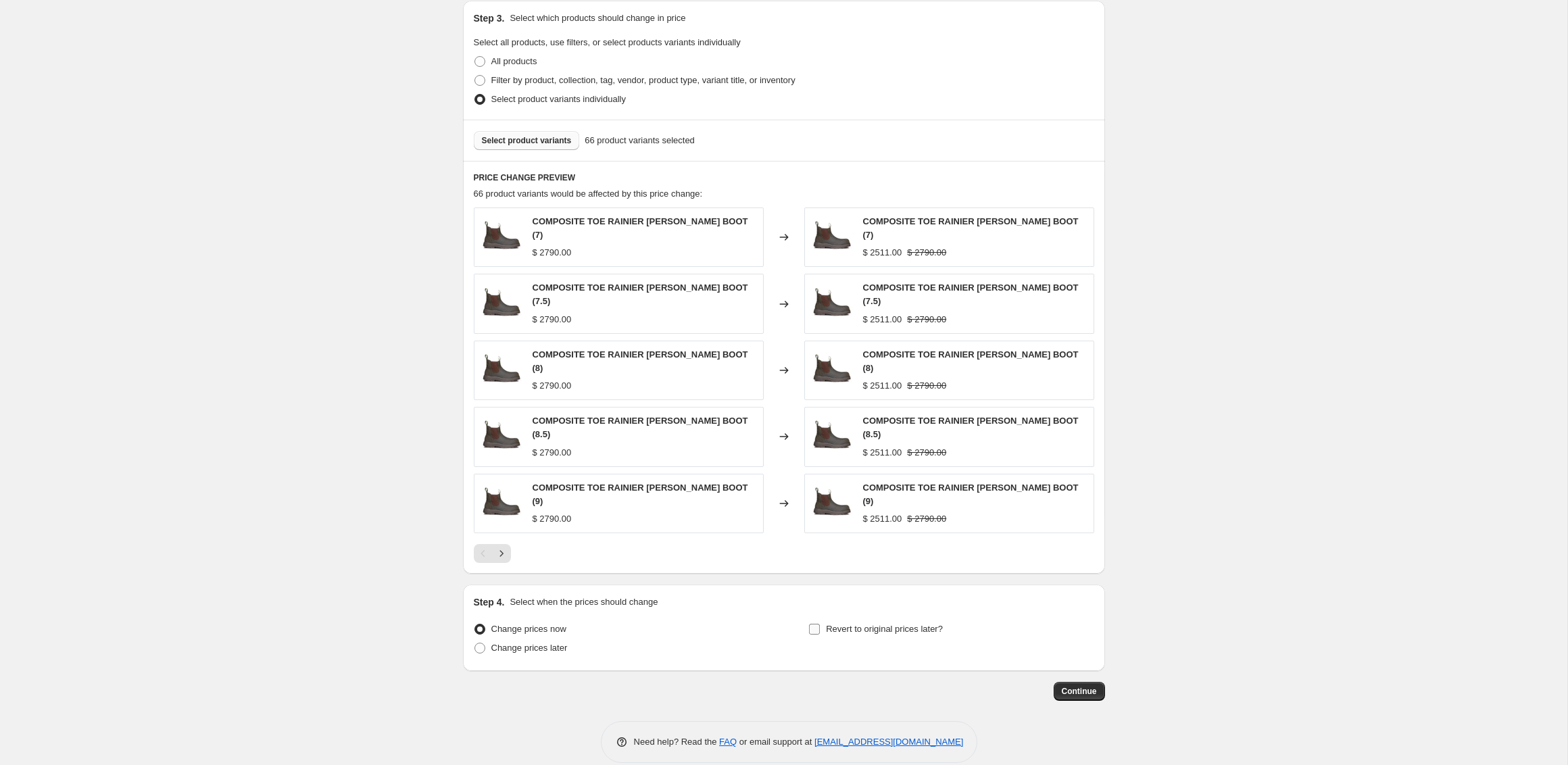
click at [901, 624] on span "Revert to original prices later?" at bounding box center [884, 629] width 117 height 10
click at [820, 624] on input "Revert to original prices later?" at bounding box center [814, 630] width 11 height 11
checkbox input "true"
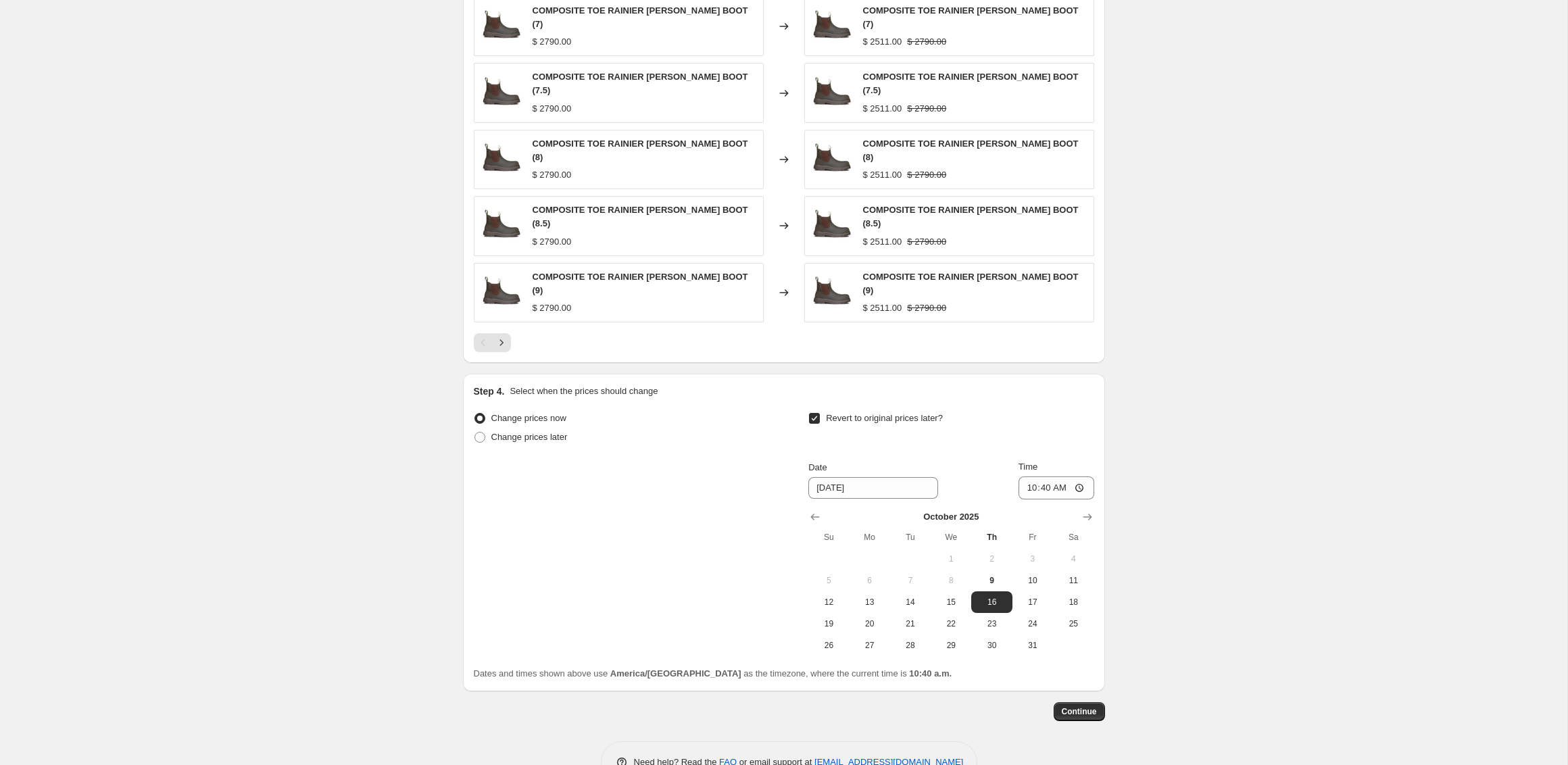
scroll to position [863, 0]
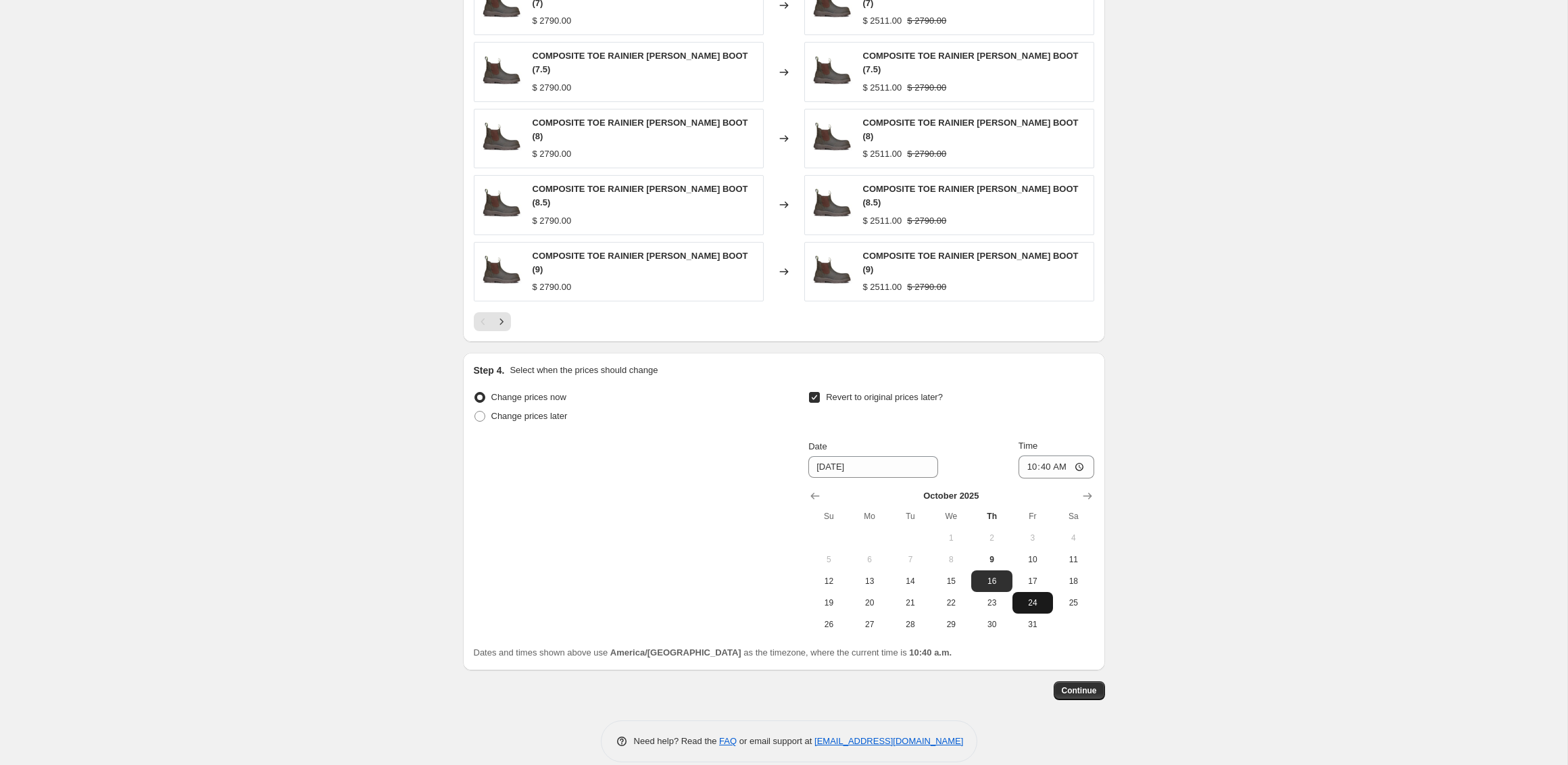
click at [1032, 598] on span "24" at bounding box center [1033, 603] width 30 height 11
type input "10/24/2025"
click at [1018, 456] on input "10:40" at bounding box center [1056, 468] width 76 height 23
type input "23:59"
click at [1094, 685] on span "Continue" at bounding box center [1080, 691] width 35 height 11
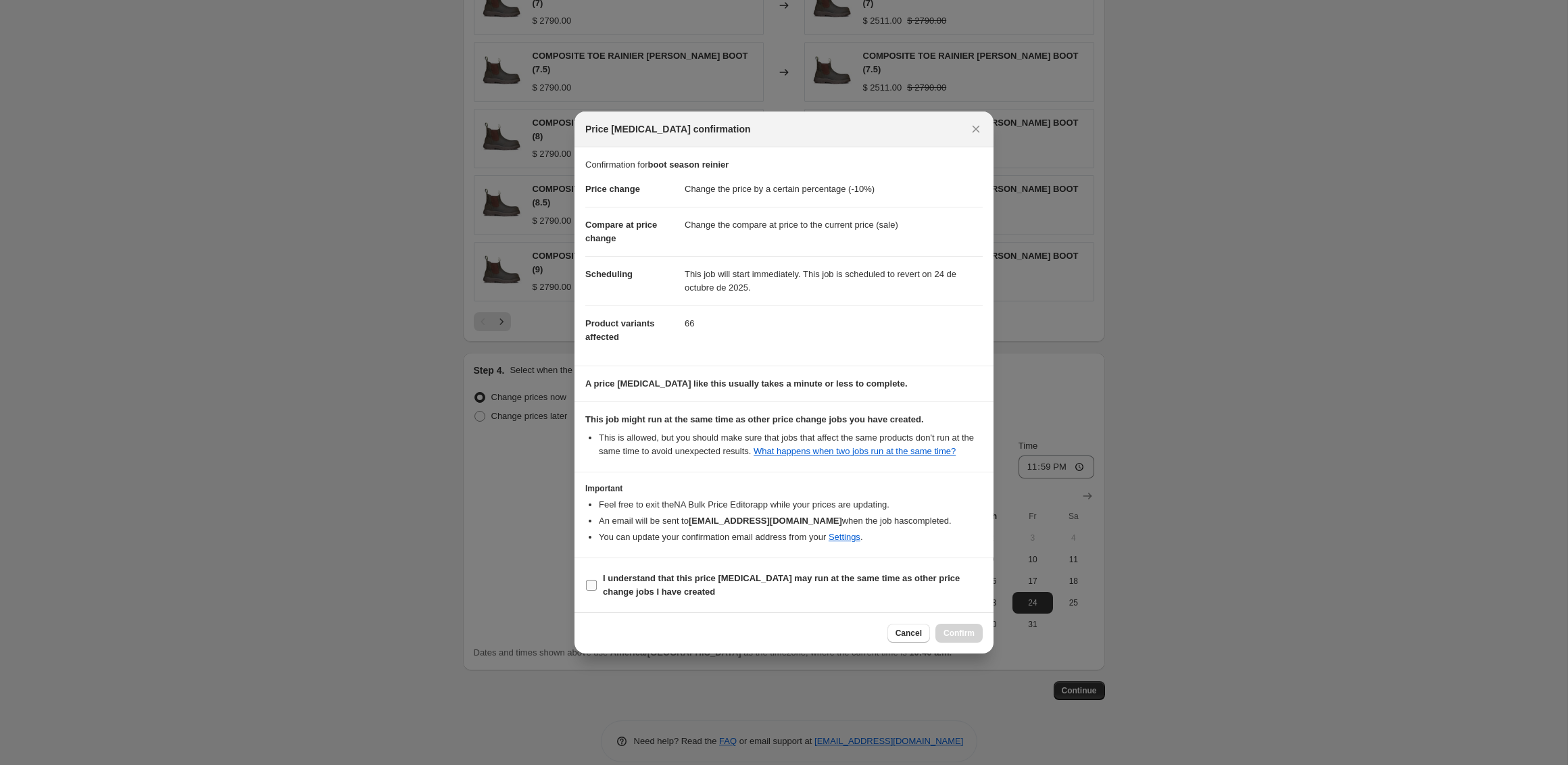
click at [689, 585] on b "I understand that this price change job may run at the same time as other price…" at bounding box center [781, 585] width 356 height 24
click at [597, 585] on input "I understand that this price change job may run at the same time as other price…" at bounding box center [591, 585] width 11 height 11
checkbox input "true"
click at [950, 639] on span "Confirm" at bounding box center [959, 634] width 31 height 11
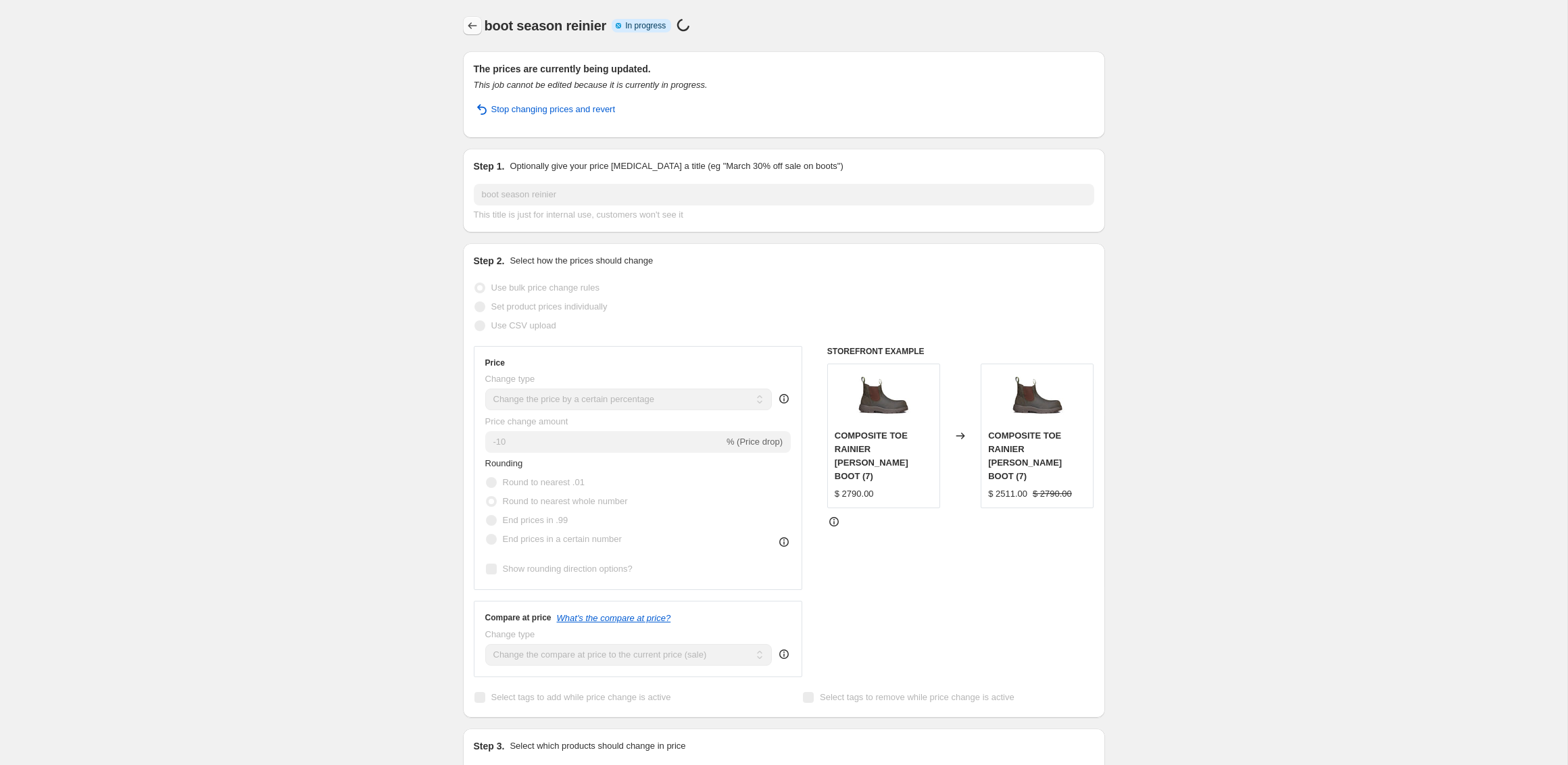
click at [468, 25] on icon "Price change jobs" at bounding box center [471, 26] width 9 height 7
